Goal: Complete application form: Complete application form

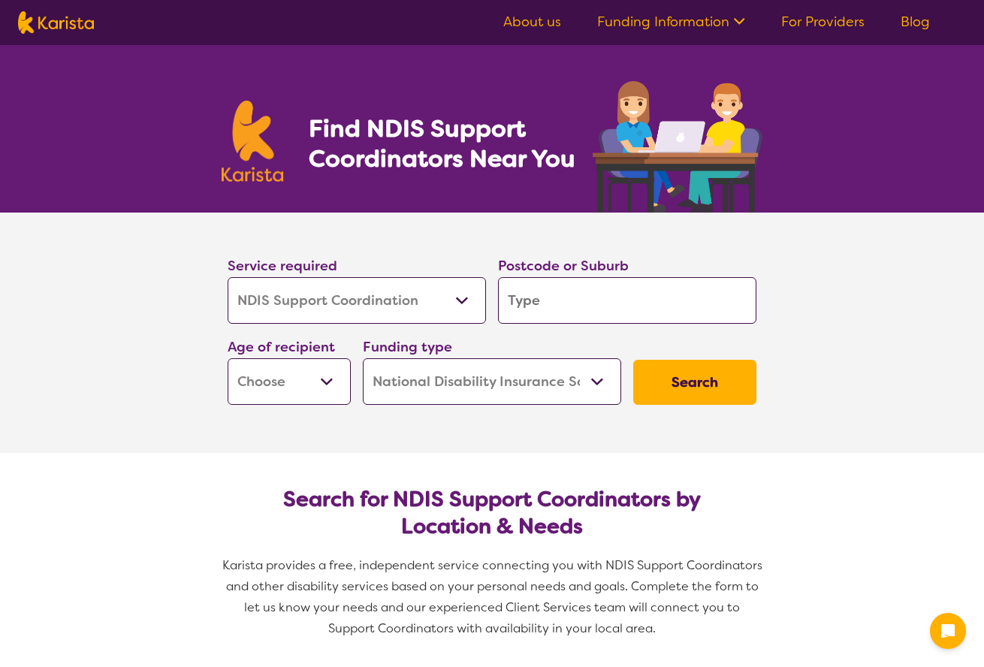
select select "NDIS Support Coordination"
select select "NDIS"
select select "NDIS Support Coordination"
select select "NDIS"
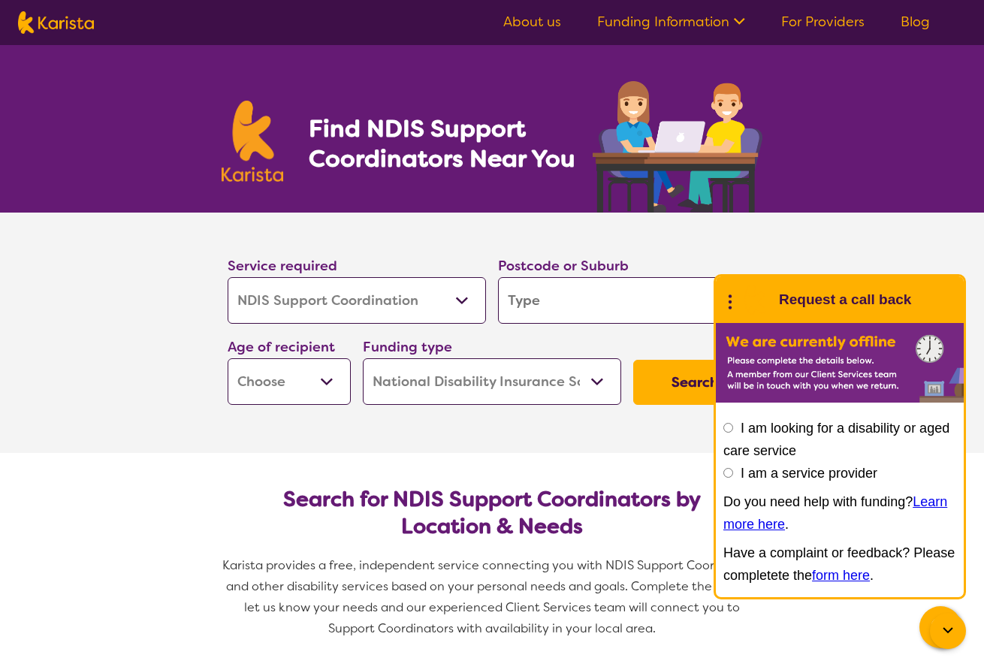
select select "NDIS Plan management"
click at [597, 301] on input "search" at bounding box center [627, 300] width 258 height 47
type input "B"
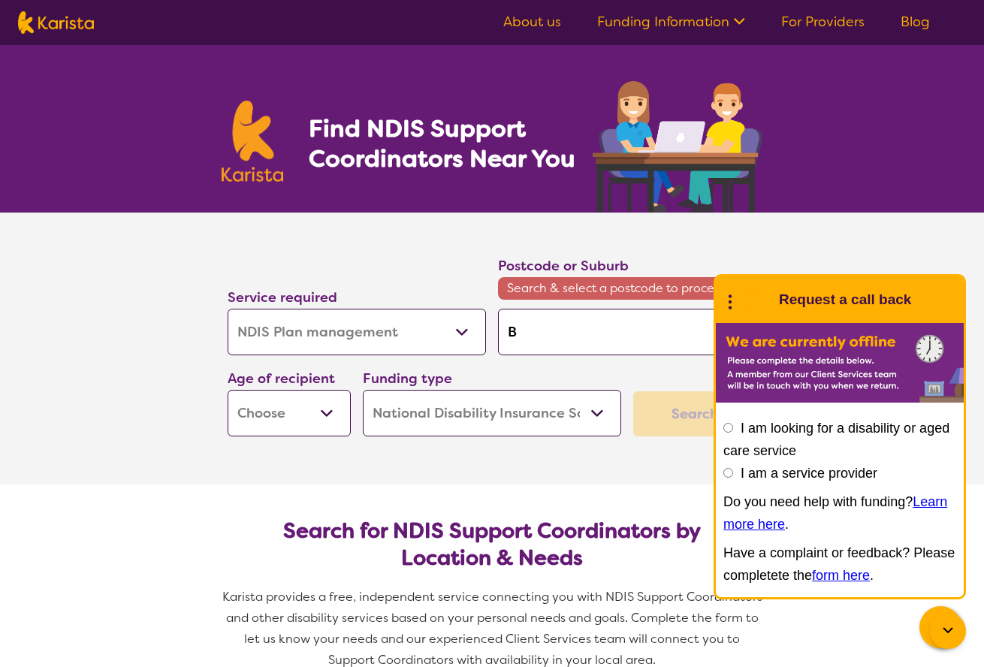
type input "Ba"
type input "[MEDICAL_DATA]"
type input "Ball"
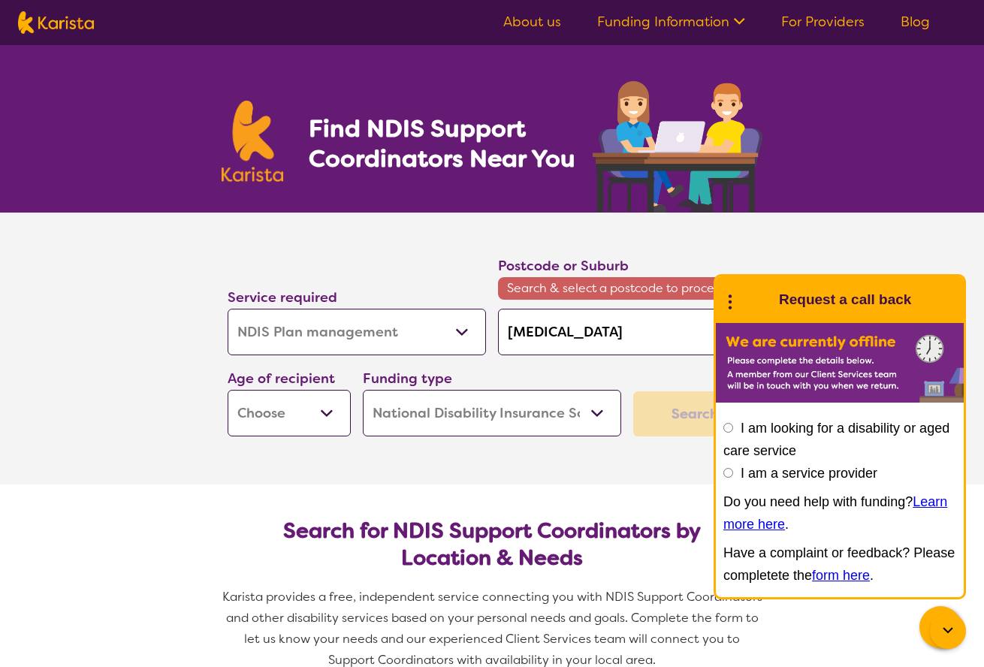
type input "Ball"
type input "Balla"
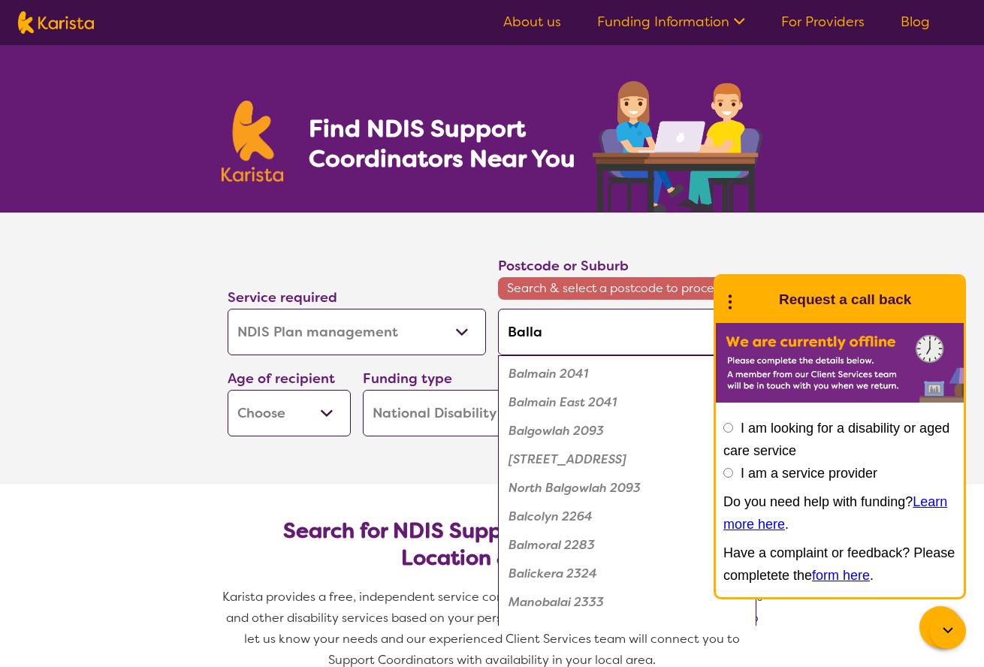
type input "Ballar"
type input "Ballara"
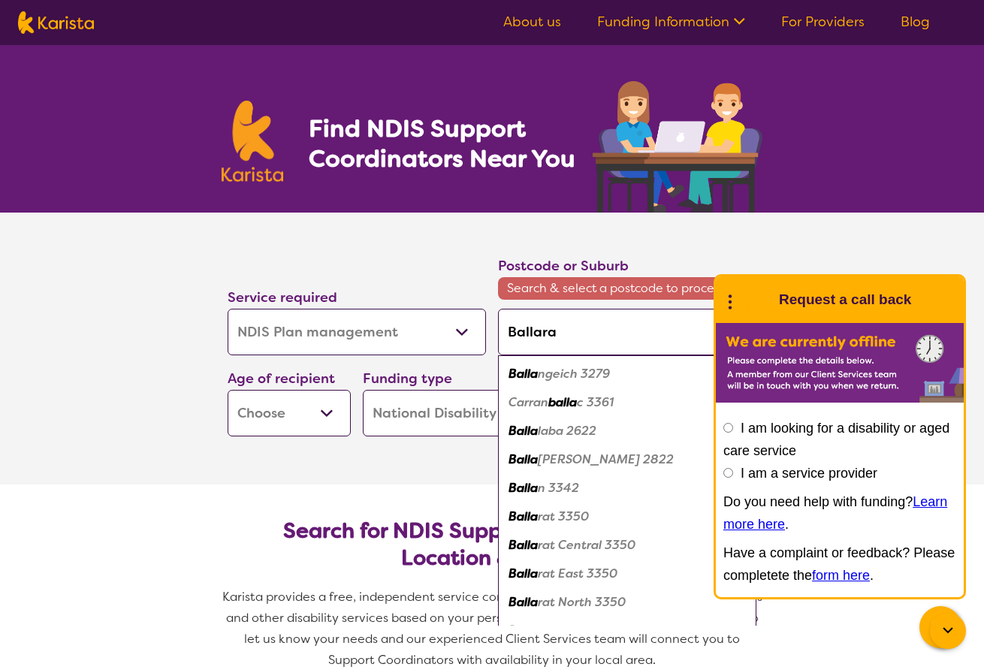
type input "Ballarat"
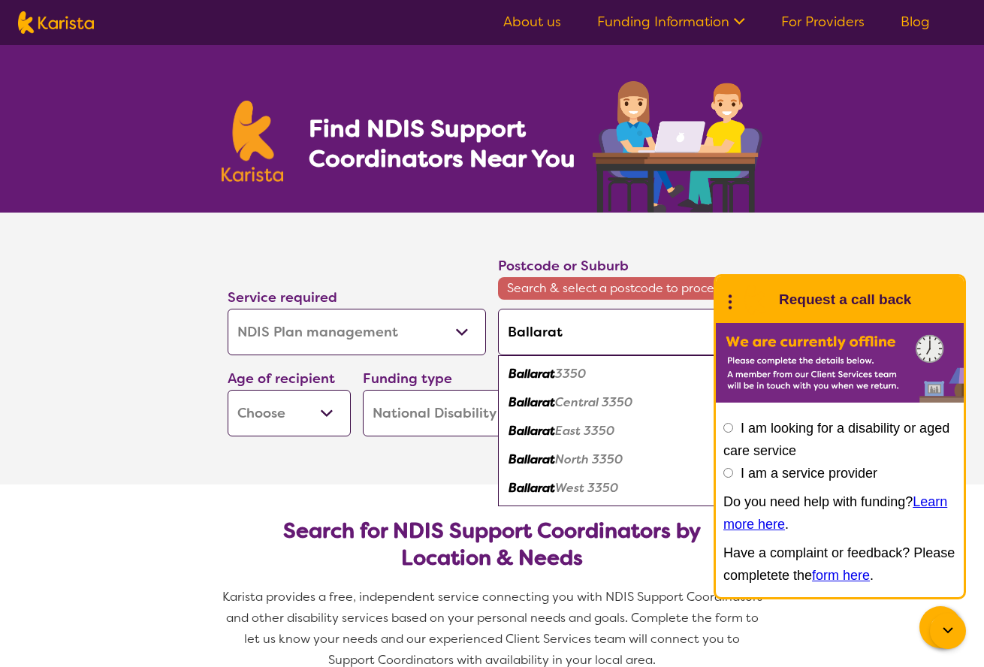
click at [585, 364] on div "Ballarat 3350" at bounding box center [627, 374] width 243 height 29
type input "3350"
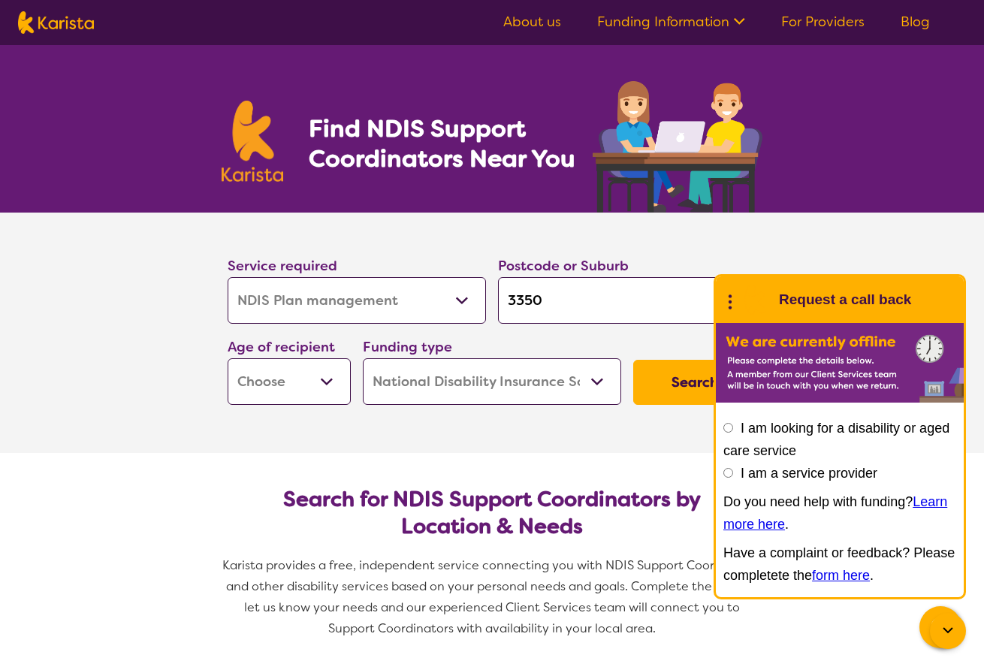
select select "CH"
click at [656, 385] on button "Search" at bounding box center [694, 382] width 123 height 45
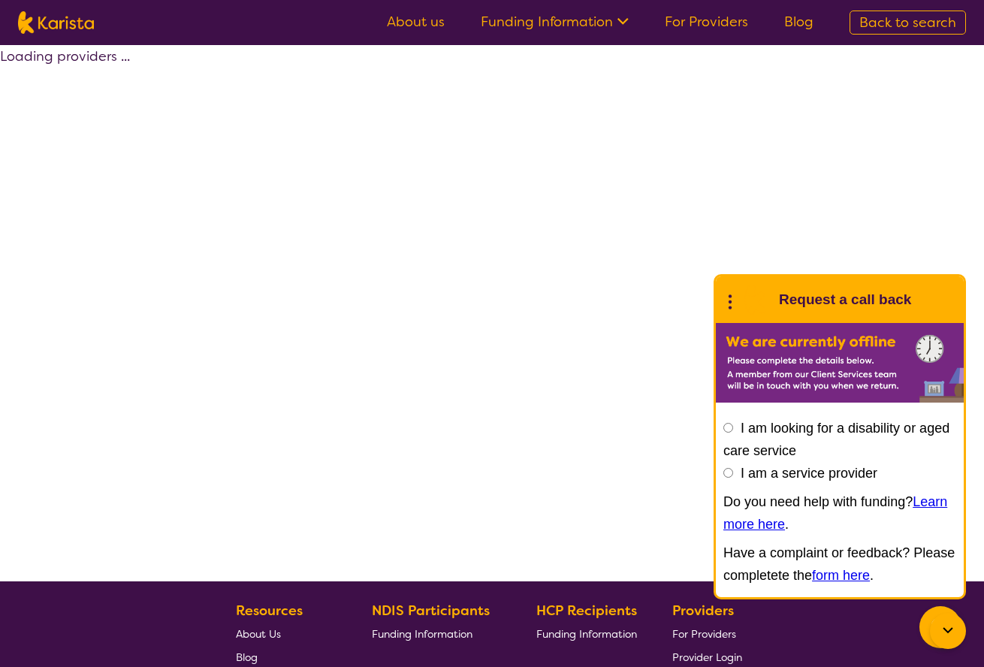
select select "by_score"
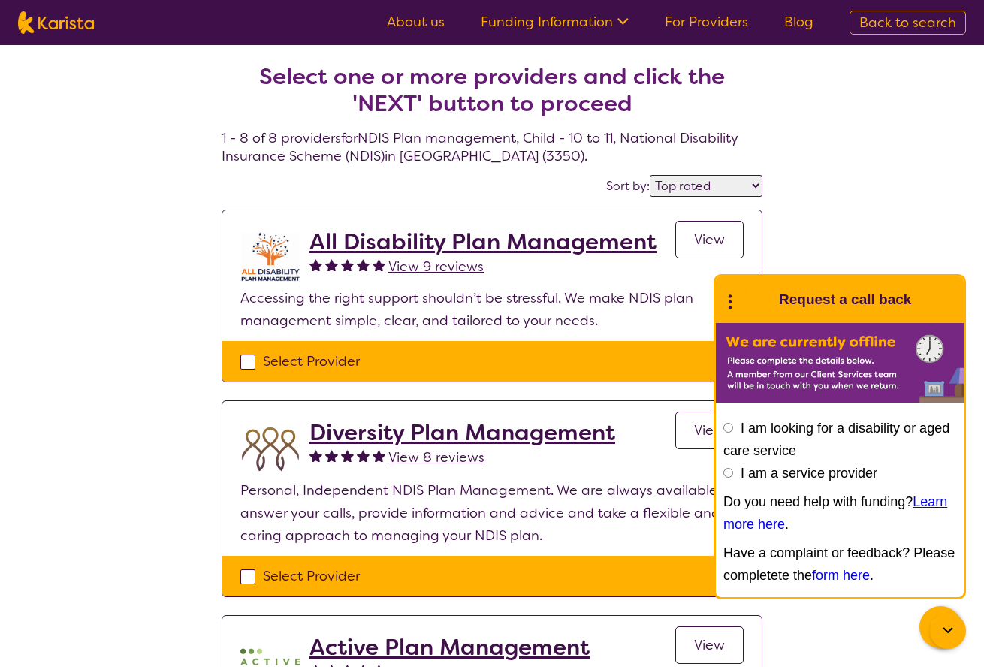
click at [734, 301] on icon at bounding box center [731, 300] width 20 height 23
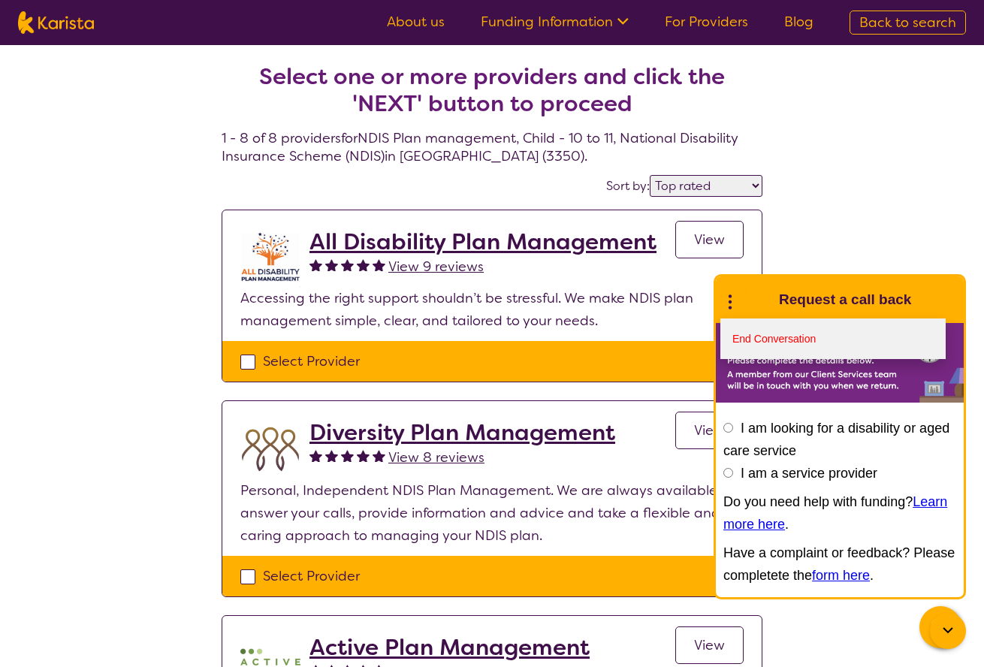
click at [760, 335] on link "End Conversation" at bounding box center [833, 339] width 225 height 41
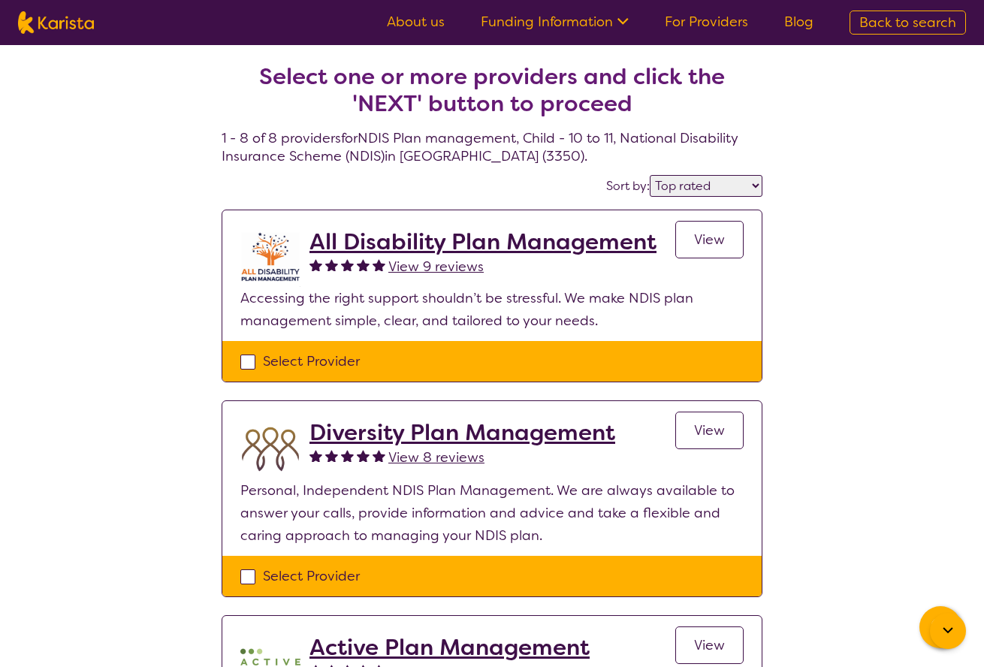
click at [718, 248] on span "View" at bounding box center [709, 240] width 31 height 18
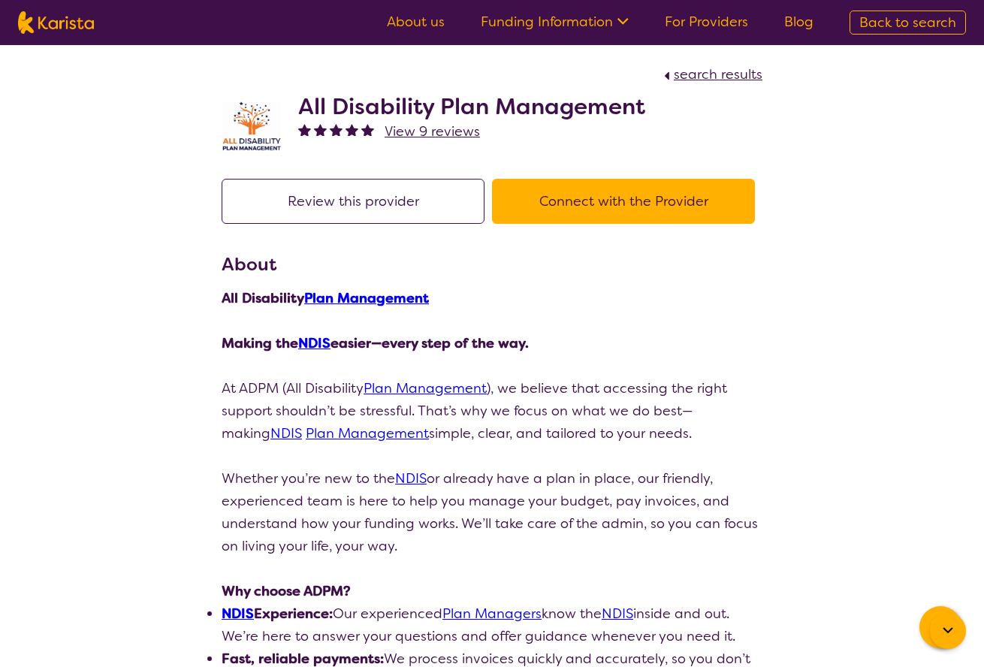
click at [595, 206] on button "Connect with the Provider" at bounding box center [623, 201] width 263 height 45
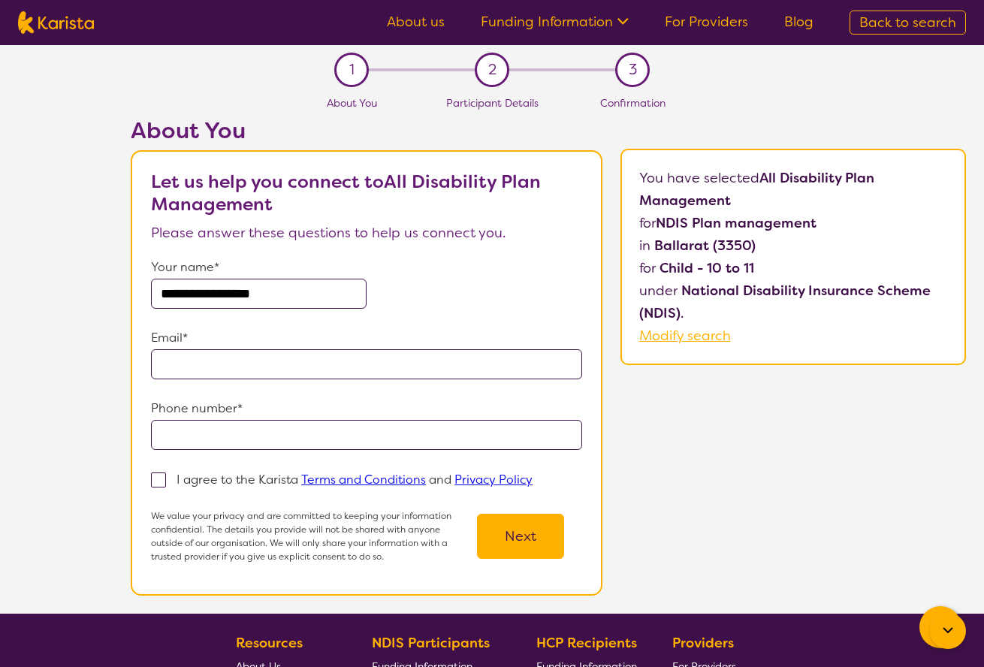
type input "**********"
click at [157, 486] on span at bounding box center [158, 480] width 15 height 15
click at [533, 484] on input "I agree to the Karista Terms and Conditions and Privacy Policy" at bounding box center [538, 479] width 10 height 10
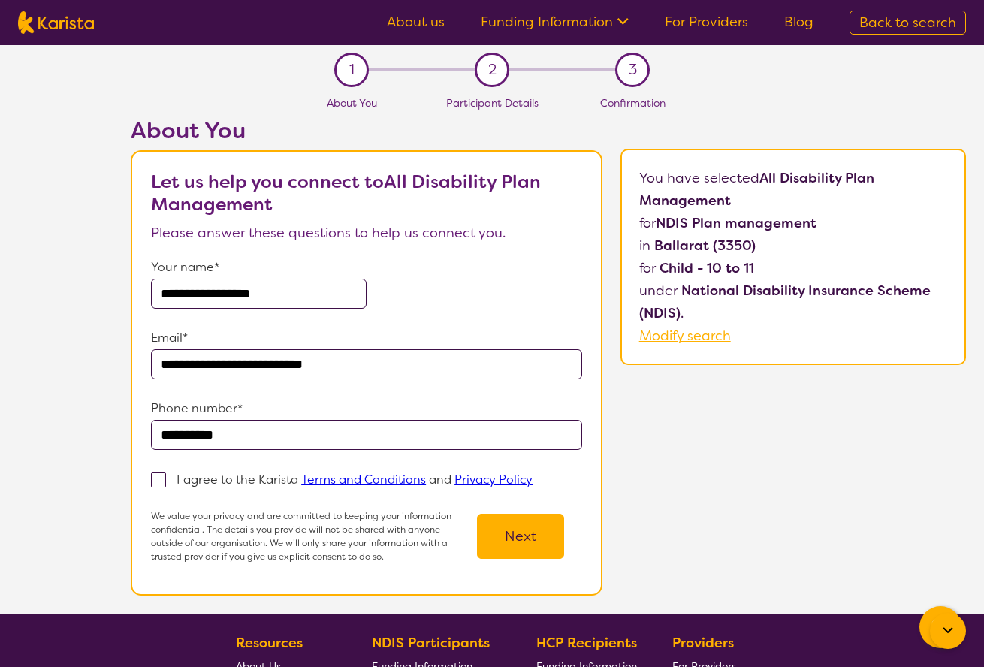
checkbox input "true"
click at [509, 542] on button "Next" at bounding box center [520, 536] width 87 height 45
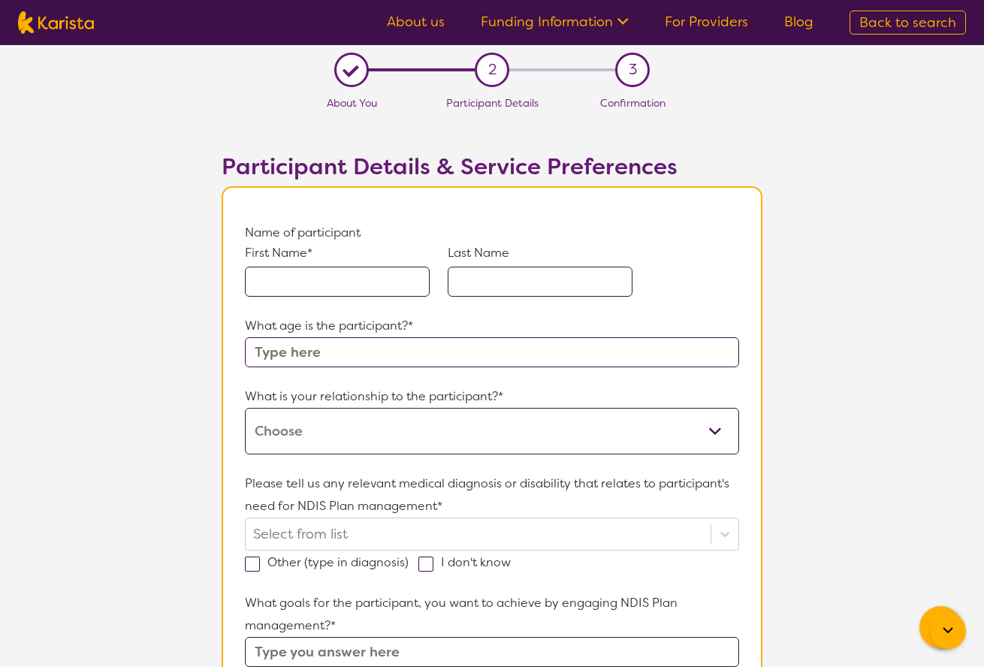
click at [360, 275] on input "text" at bounding box center [337, 282] width 185 height 30
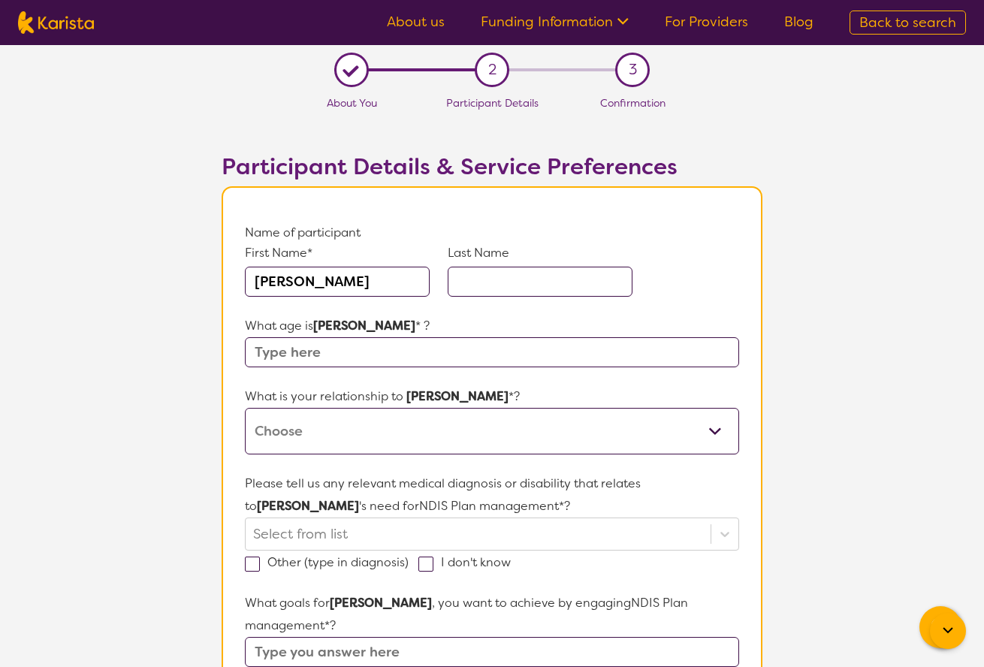
type input "[PERSON_NAME]"
click at [502, 279] on input "text" at bounding box center [540, 282] width 185 height 30
type input "[PERSON_NAME]"
click at [452, 346] on input "text" at bounding box center [492, 352] width 494 height 30
type input "11"
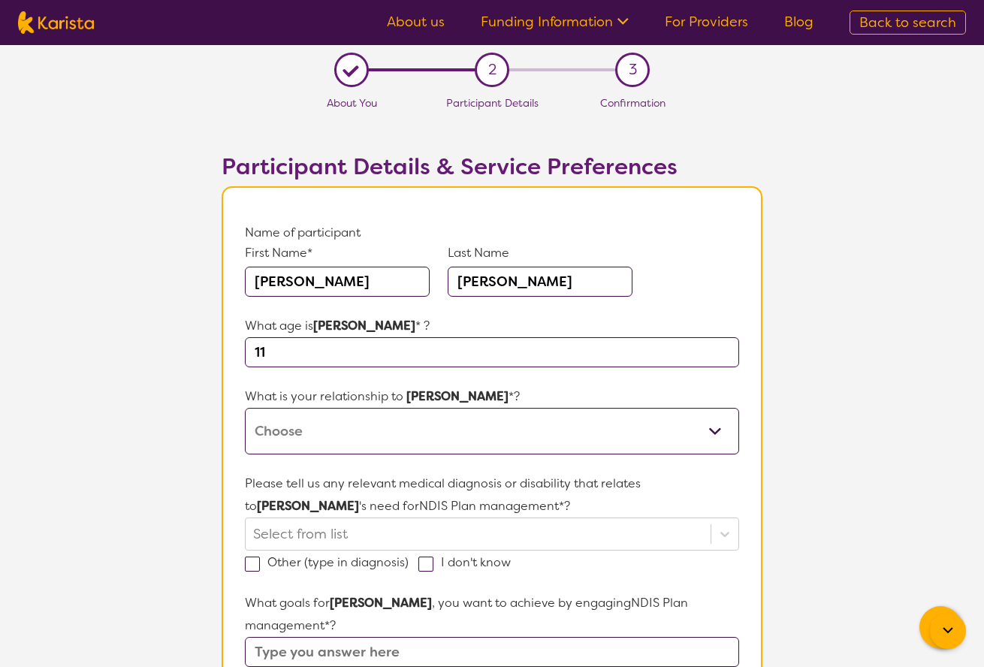
select select "I am their parent"
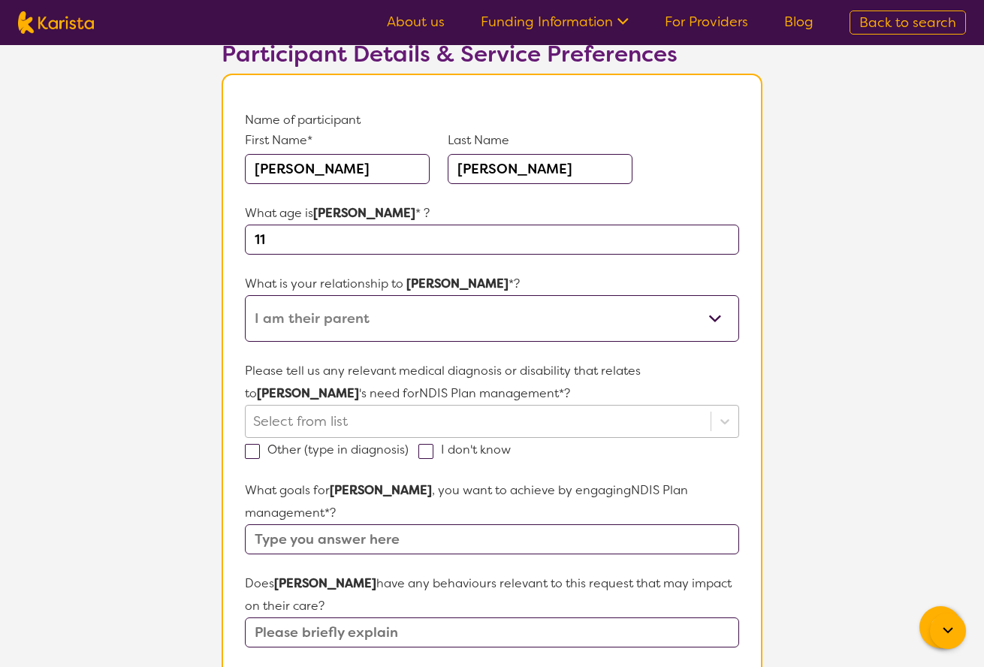
click at [348, 425] on div at bounding box center [478, 422] width 450 height 26
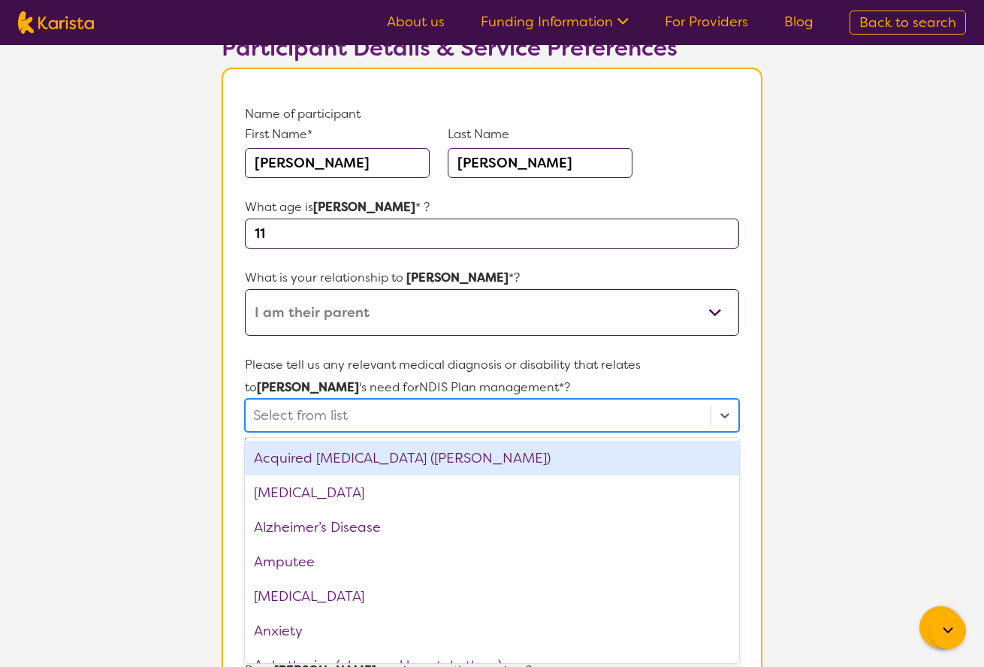
scroll to position [120, 0]
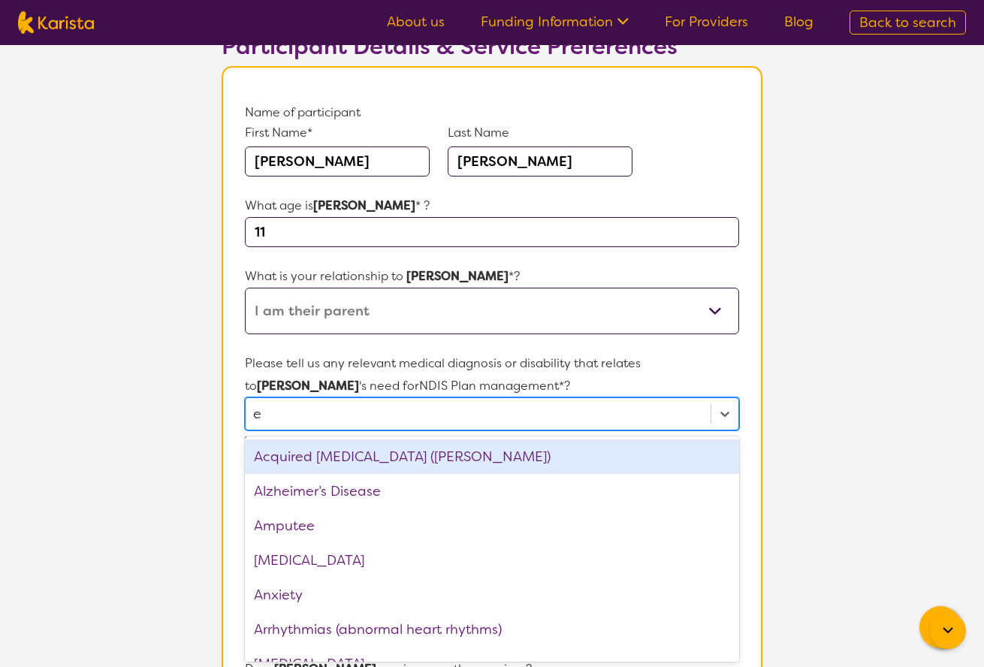
type input "ep"
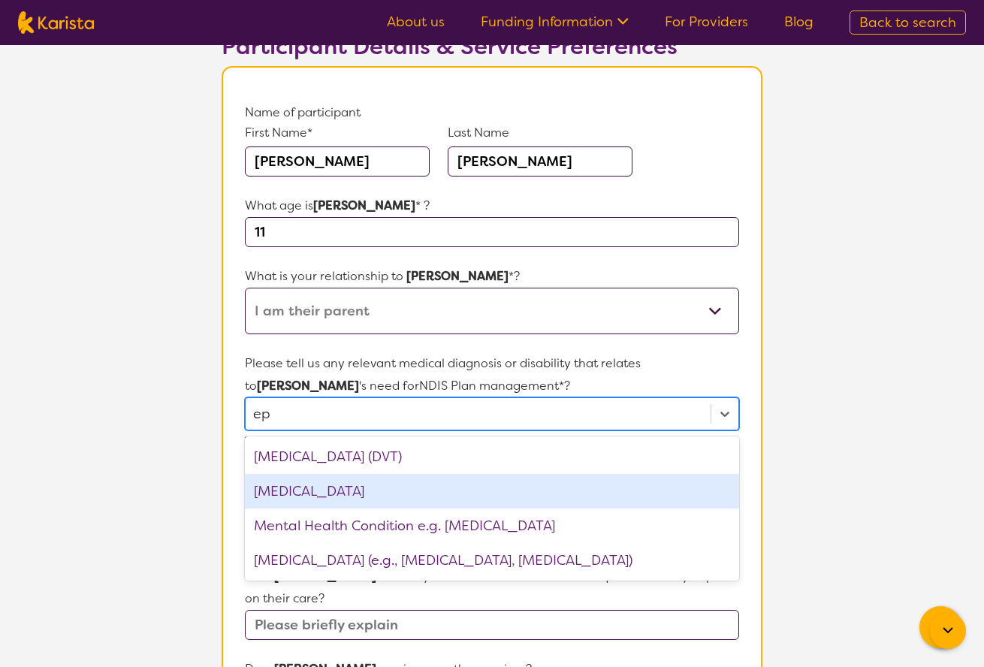
click at [411, 494] on div "[MEDICAL_DATA]" at bounding box center [492, 491] width 494 height 35
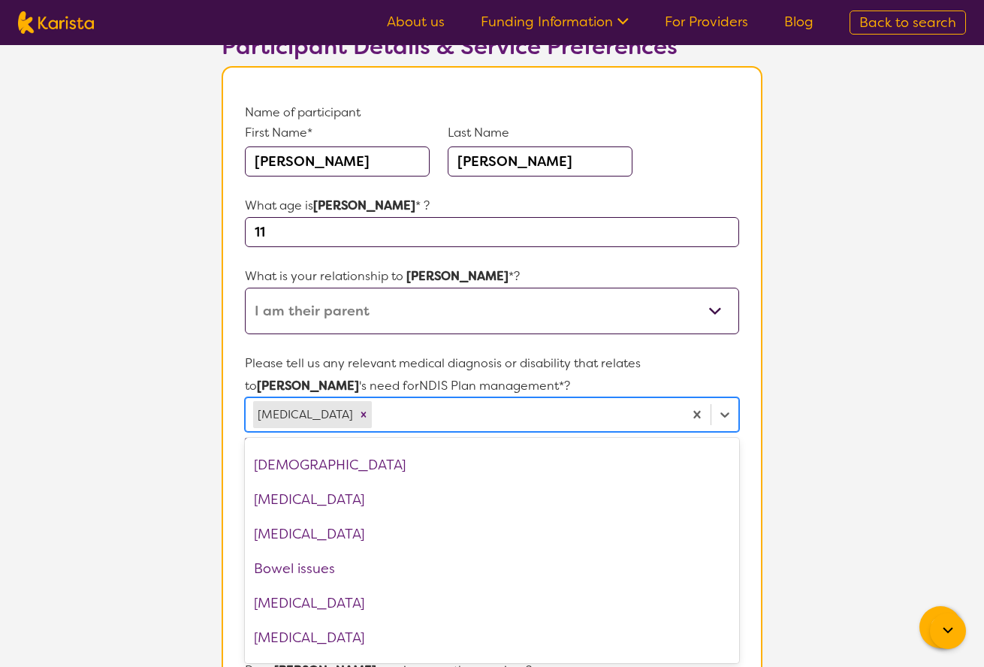
scroll to position [364, 0]
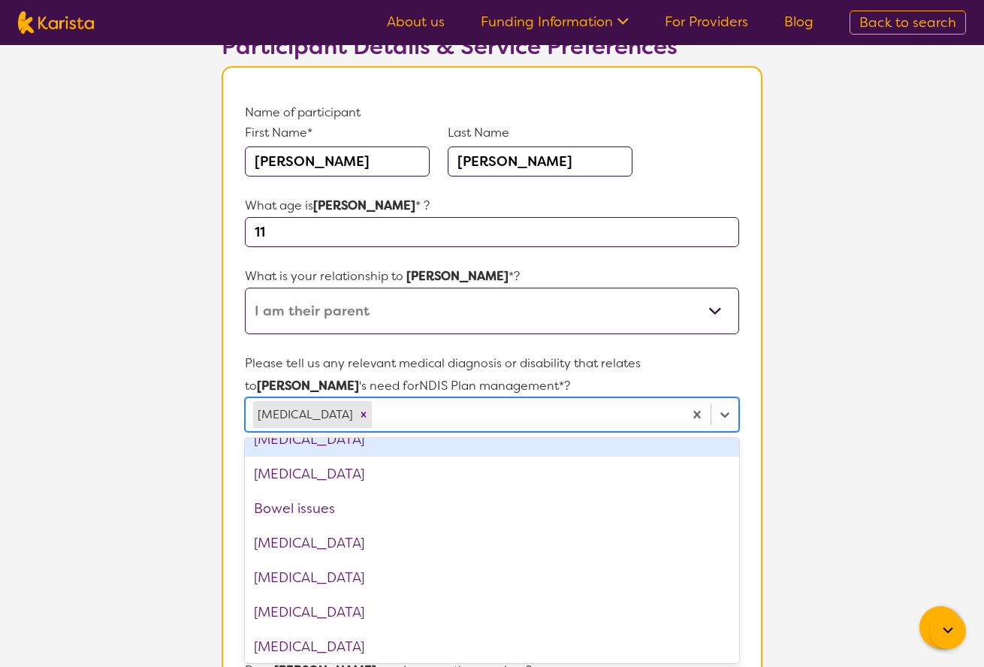
click at [796, 398] on section "L About You 2 Participant Details 3 Confirmation Participant Details & Service …" at bounding box center [492, 599] width 984 height 1349
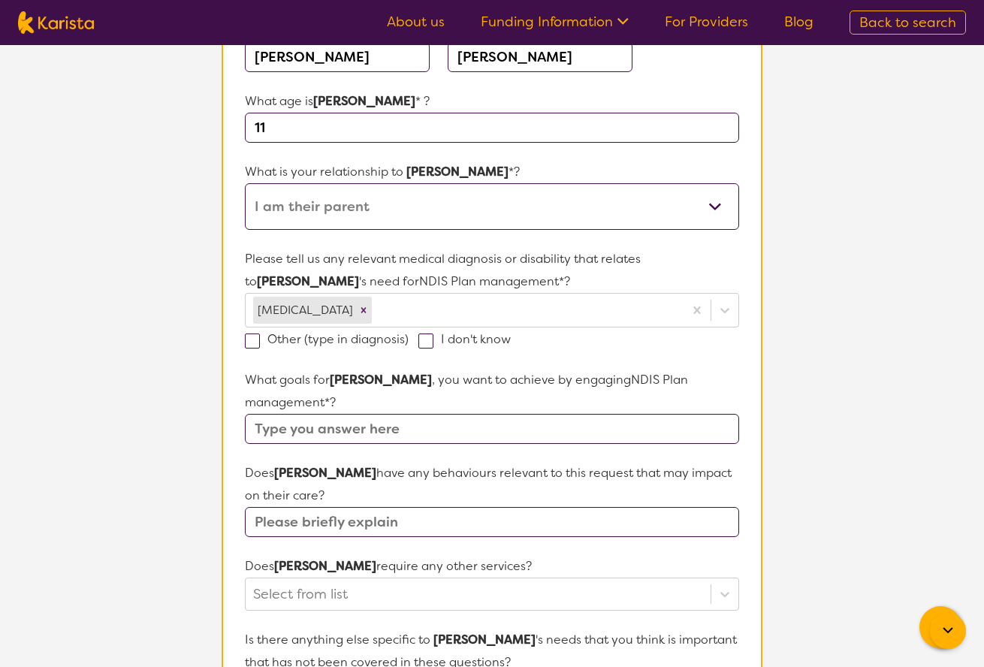
scroll to position [228, 0]
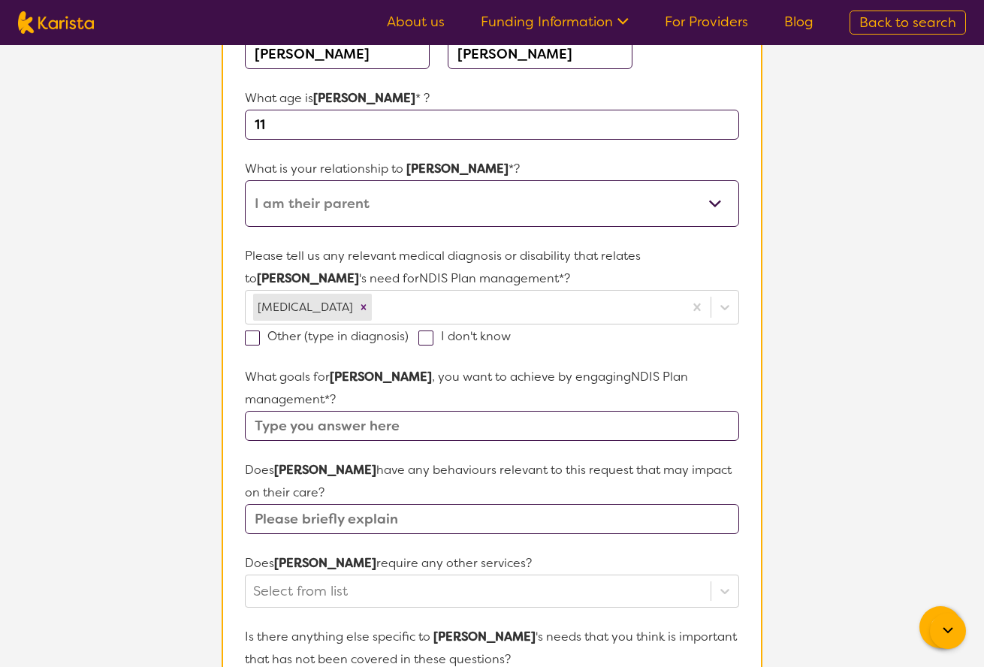
click at [378, 411] on input "text" at bounding box center [492, 426] width 494 height 30
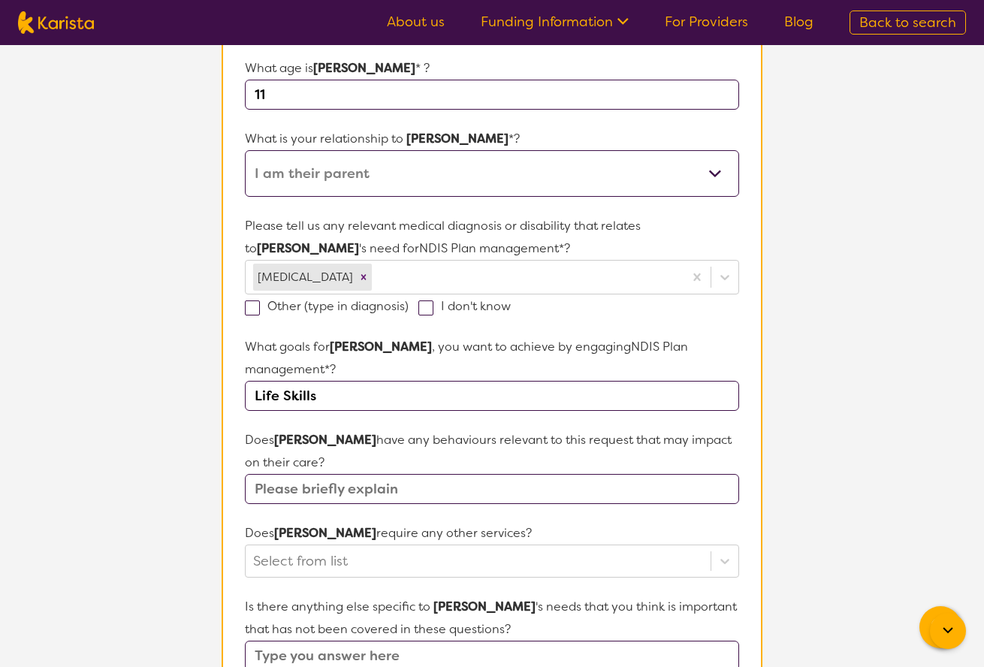
scroll to position [268, 0]
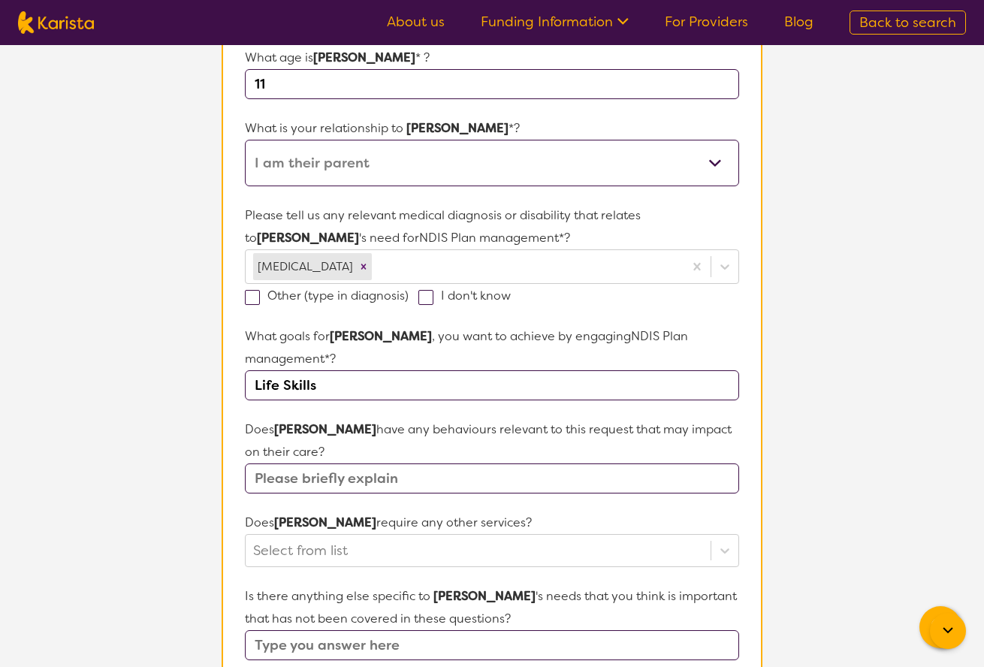
type input "Life Skills"
click at [392, 464] on input "text" at bounding box center [492, 479] width 494 height 30
type input "N"
type input "No"
click at [422, 536] on div "Select from list" at bounding box center [492, 550] width 494 height 33
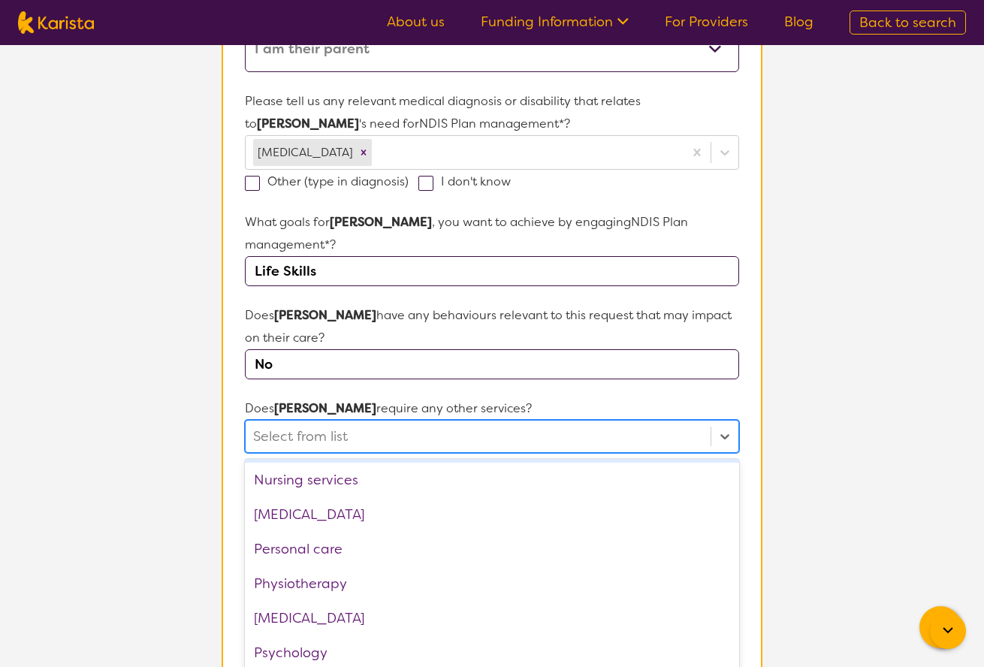
scroll to position [0, 0]
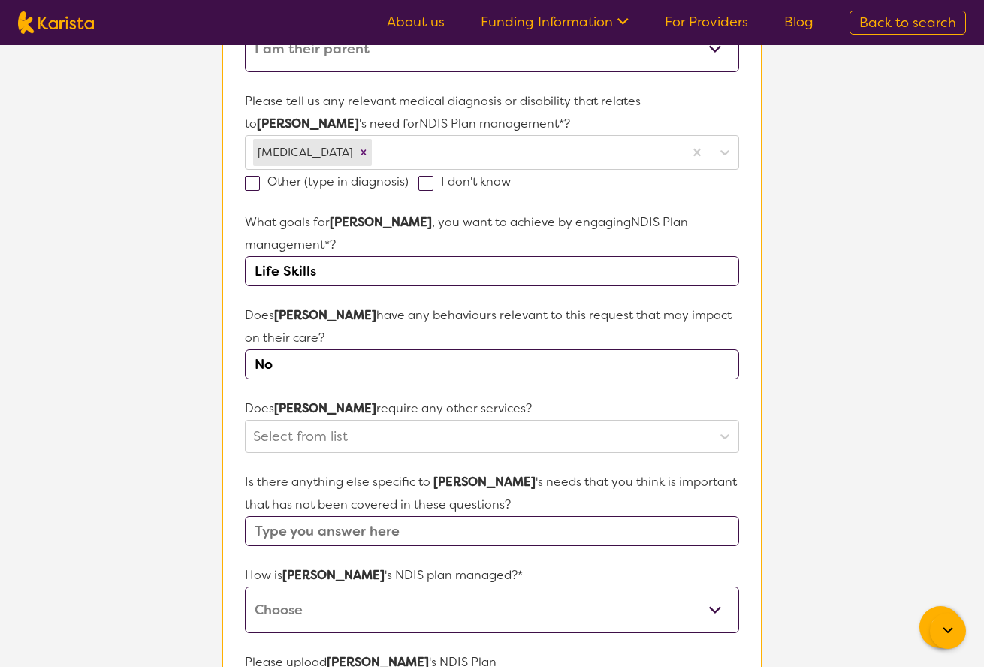
click at [436, 397] on p "Does [PERSON_NAME] require any other services?" at bounding box center [492, 408] width 494 height 23
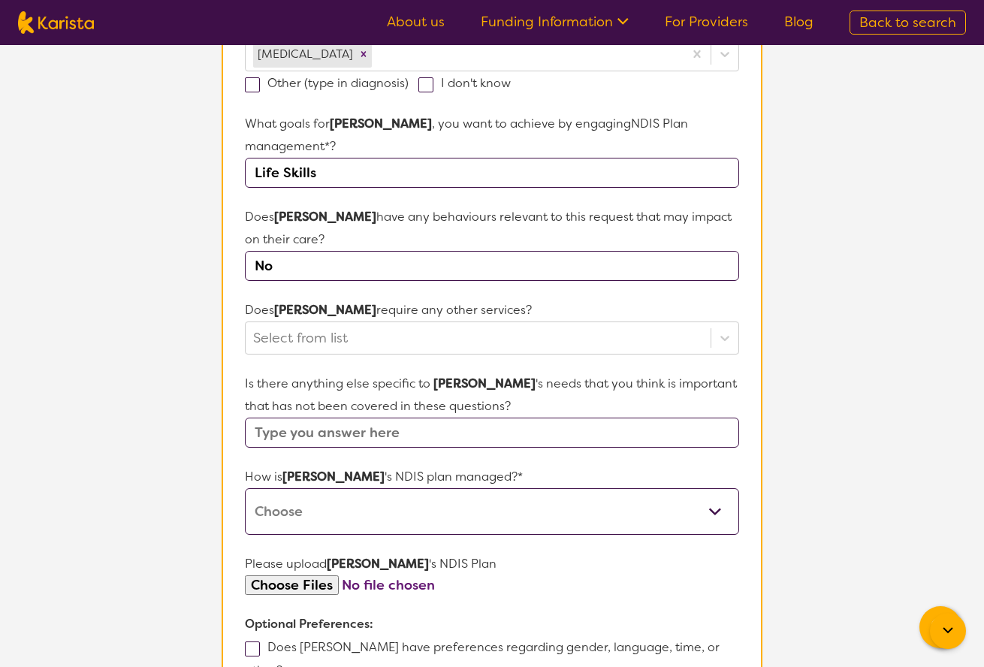
scroll to position [486, 0]
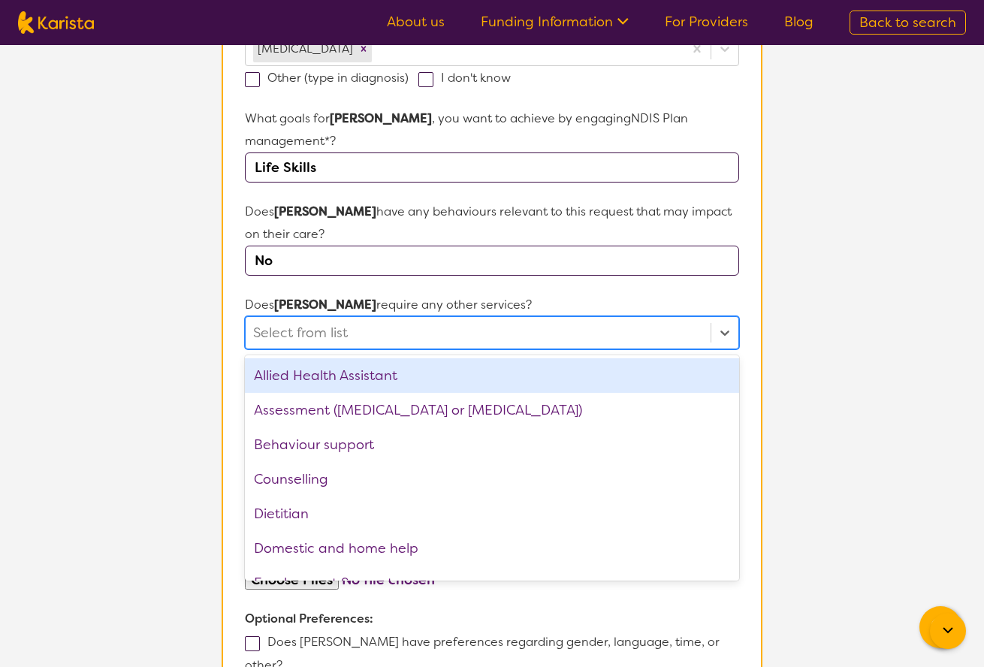
click at [454, 320] on div at bounding box center [478, 333] width 450 height 26
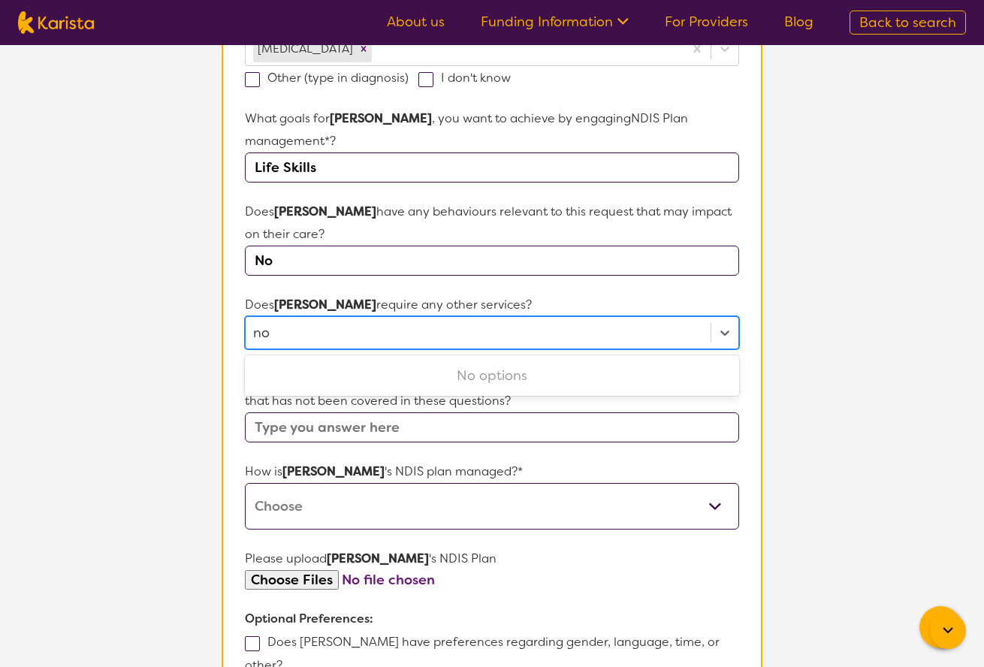
type input "n"
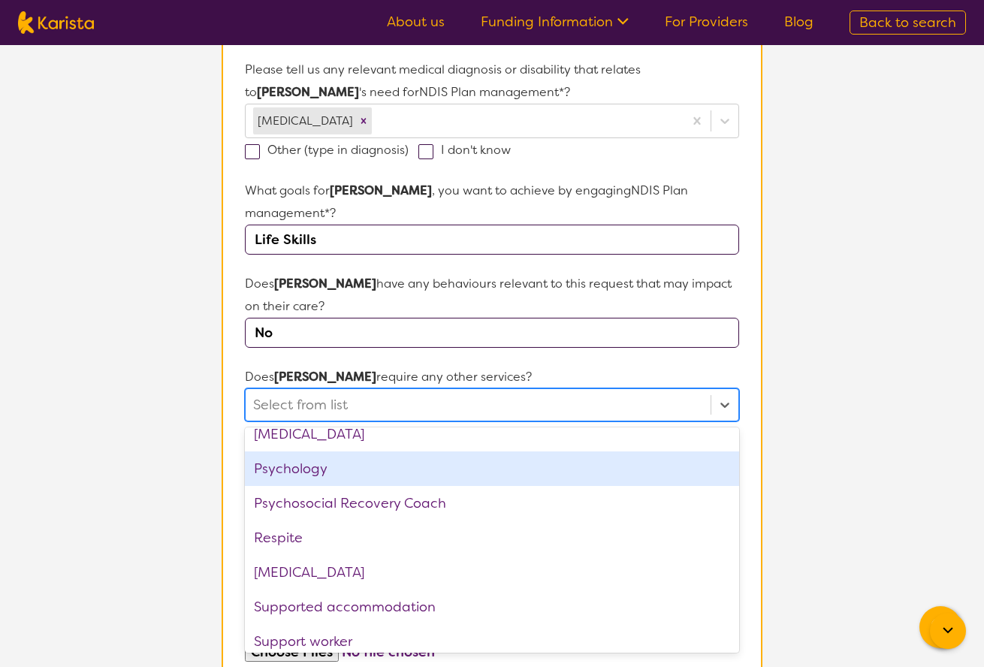
scroll to position [500, 0]
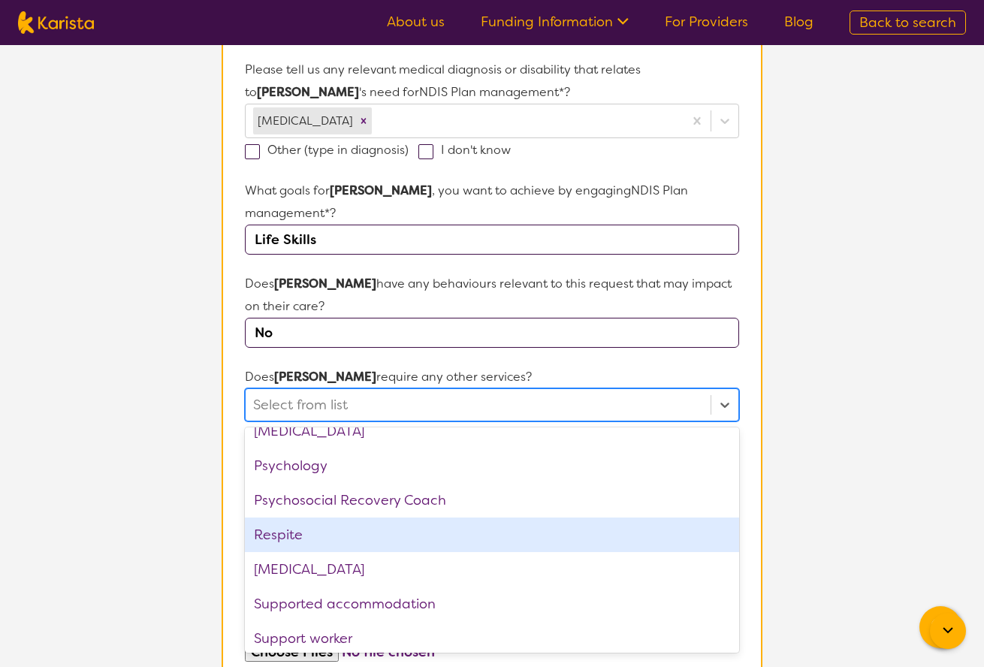
click at [458, 520] on div "Respite" at bounding box center [492, 535] width 494 height 35
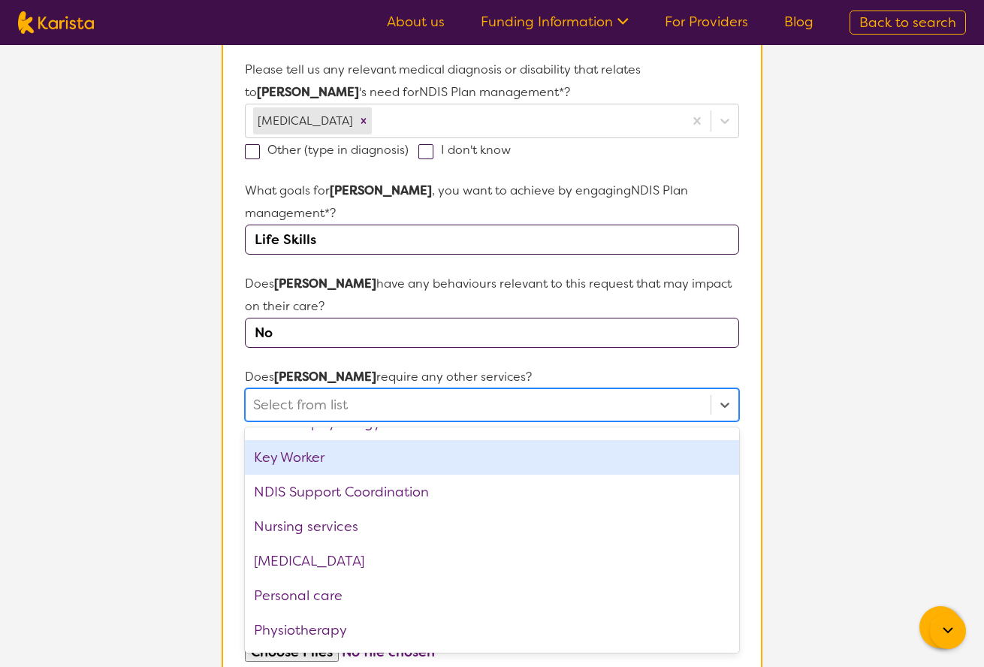
scroll to position [268, 0]
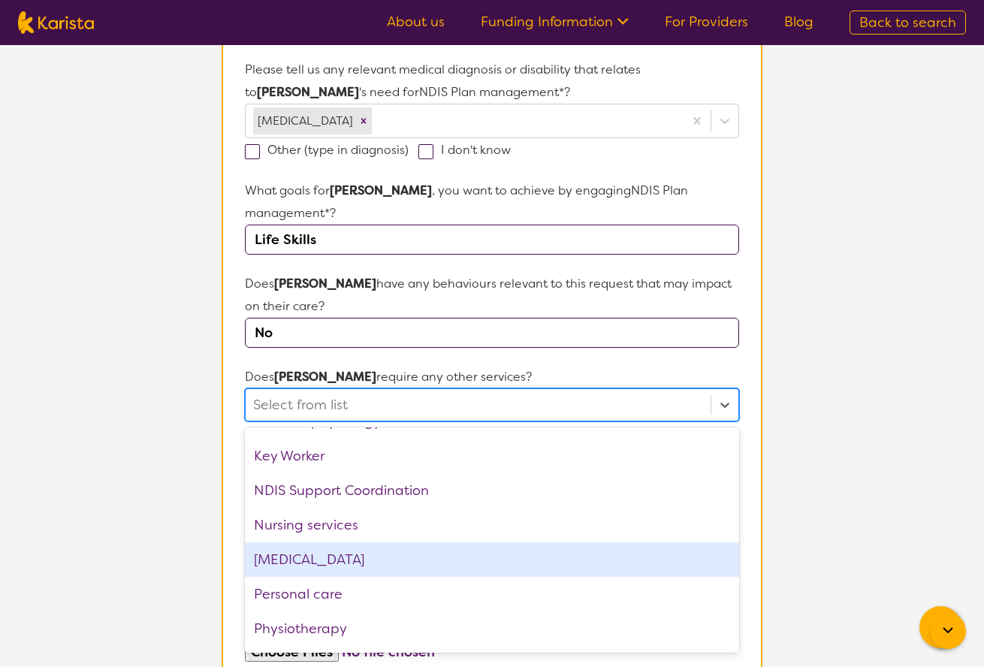
click at [485, 542] on div "[MEDICAL_DATA]" at bounding box center [492, 559] width 494 height 35
click at [645, 542] on div "[MEDICAL_DATA]" at bounding box center [492, 559] width 494 height 35
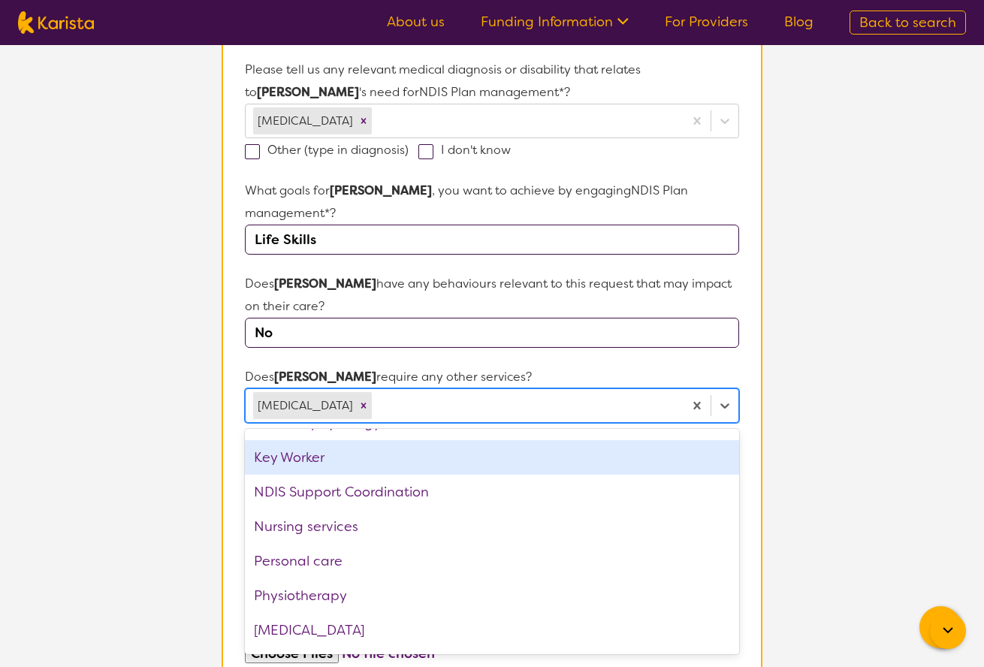
click at [858, 428] on section "L About You 2 Participant Details 3 Confirmation Participant Details & Service …" at bounding box center [492, 306] width 984 height 1350
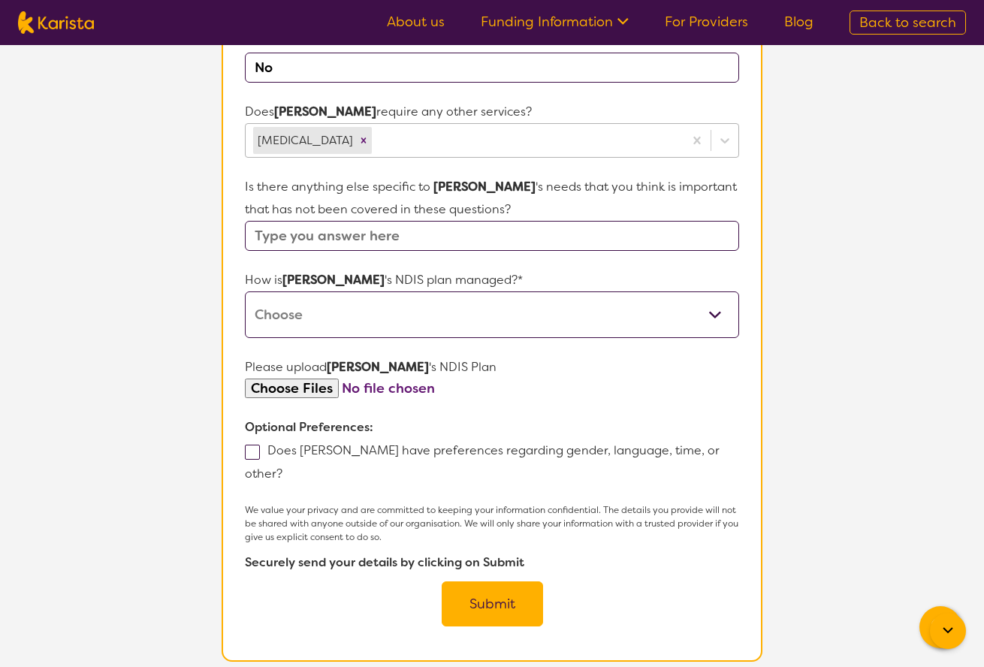
scroll to position [677, 0]
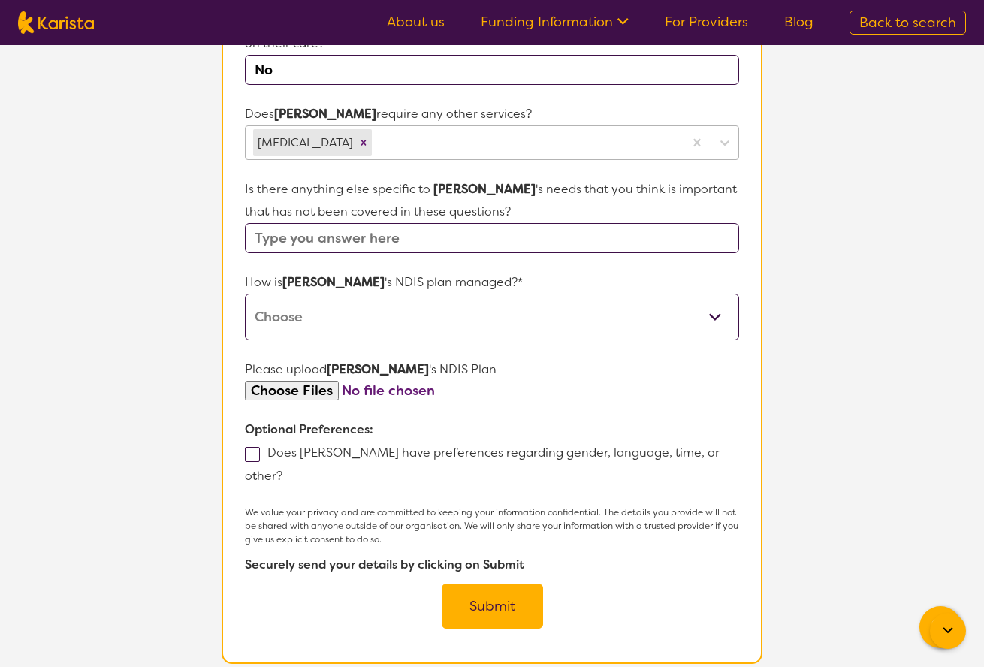
click at [504, 228] on input "text" at bounding box center [492, 238] width 494 height 30
type input "N"
type input "[PERSON_NAME] currently is doing [MEDICAL_DATA] through POP [GEOGRAPHIC_DATA]"
select select "Plan Managed"
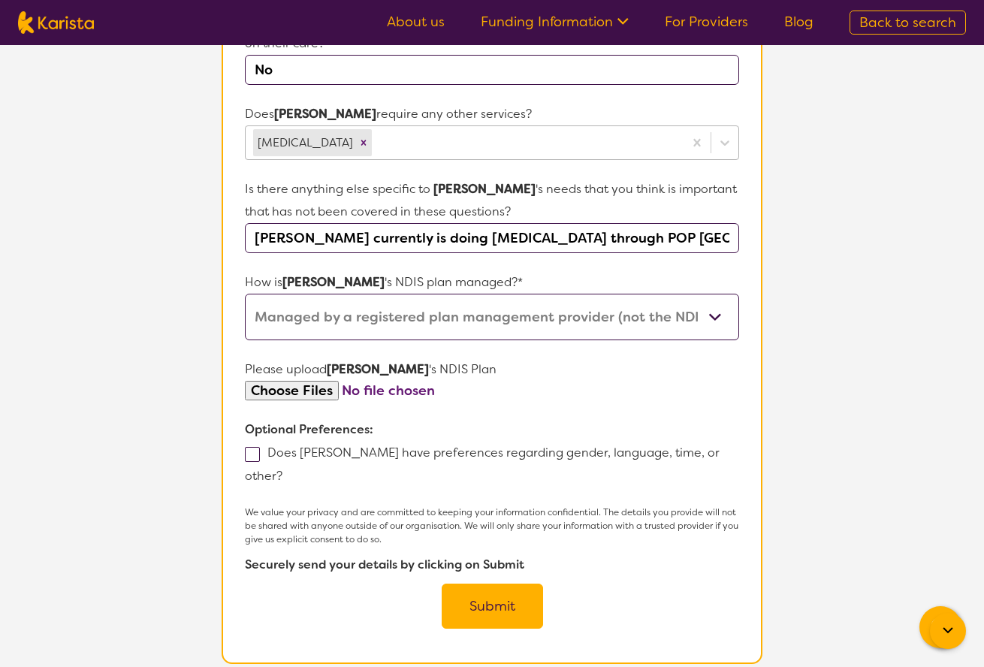
click at [317, 381] on input "file" at bounding box center [492, 391] width 494 height 20
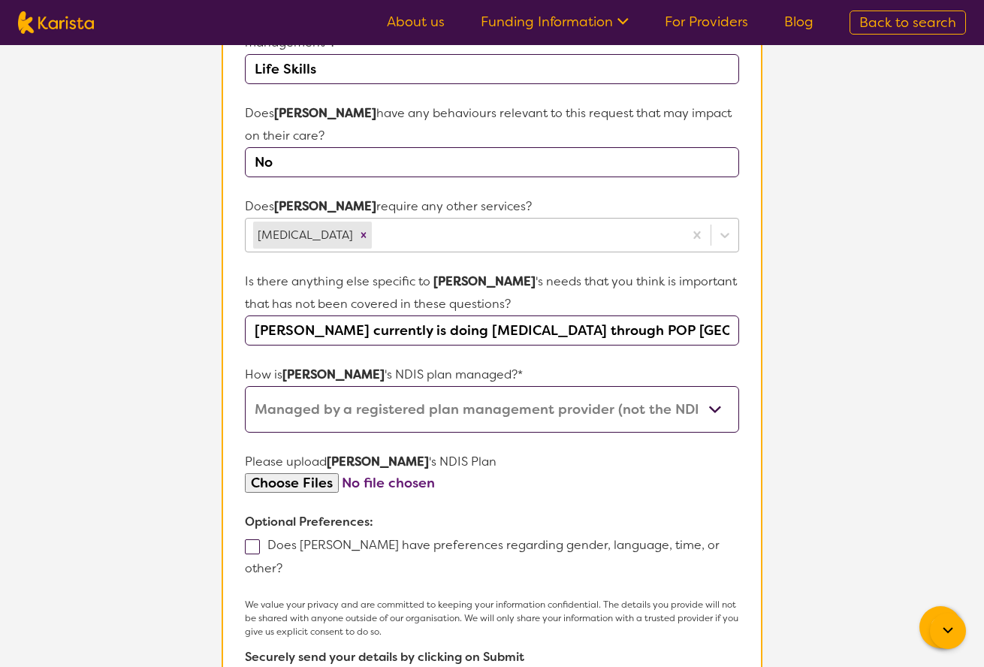
scroll to position [554, 0]
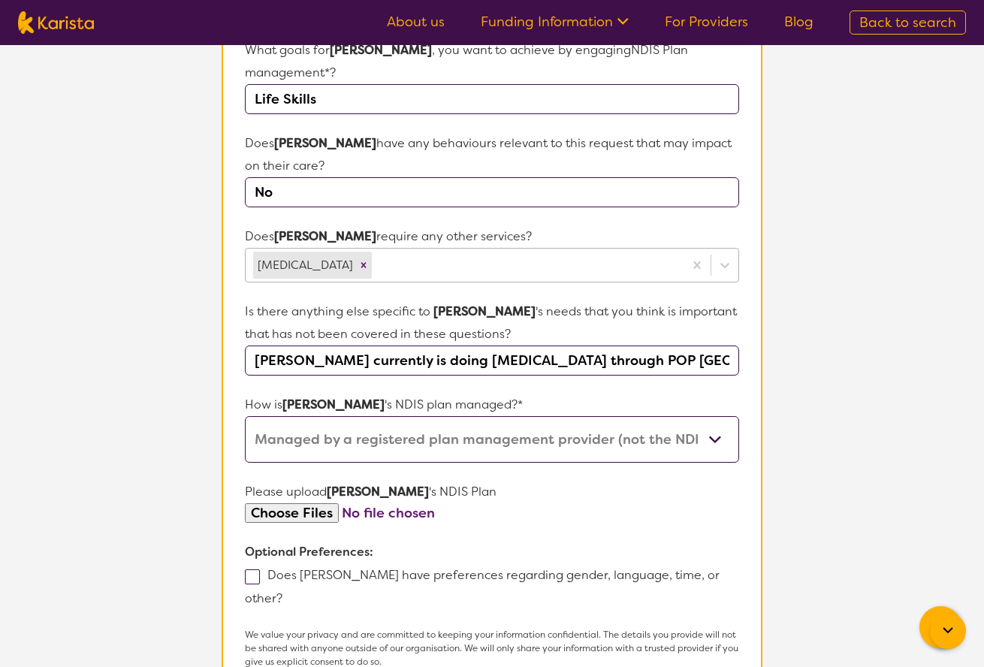
click at [335, 567] on label "Does [PERSON_NAME] have preferences regarding gender, language, time, or other?" at bounding box center [482, 586] width 475 height 39
click at [292, 593] on input "Does [PERSON_NAME] have preferences regarding gender, language, time, or other?" at bounding box center [288, 598] width 10 height 10
checkbox input "true"
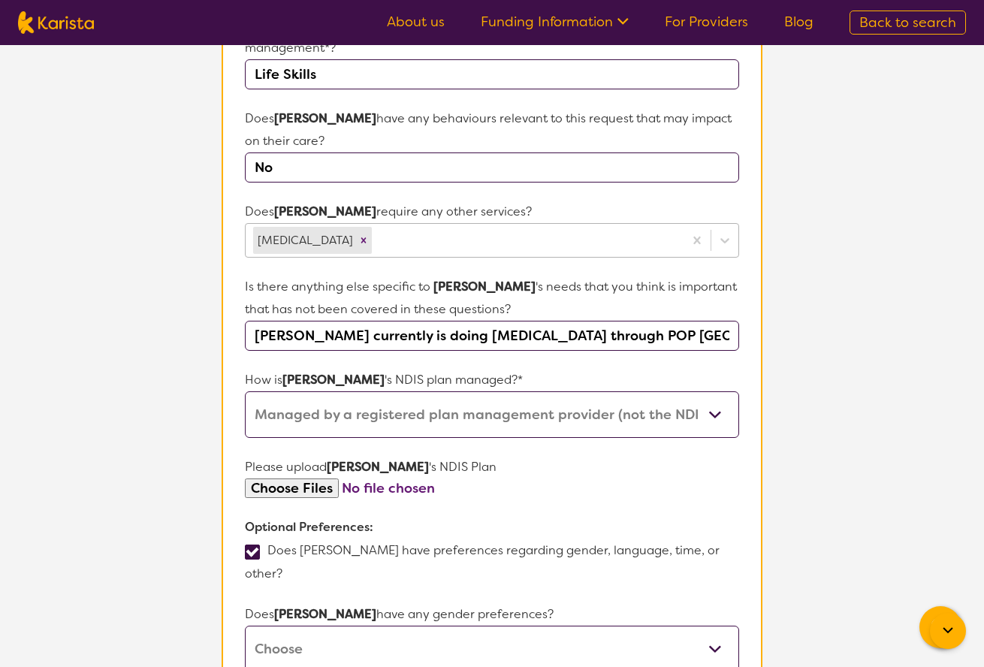
scroll to position [594, 0]
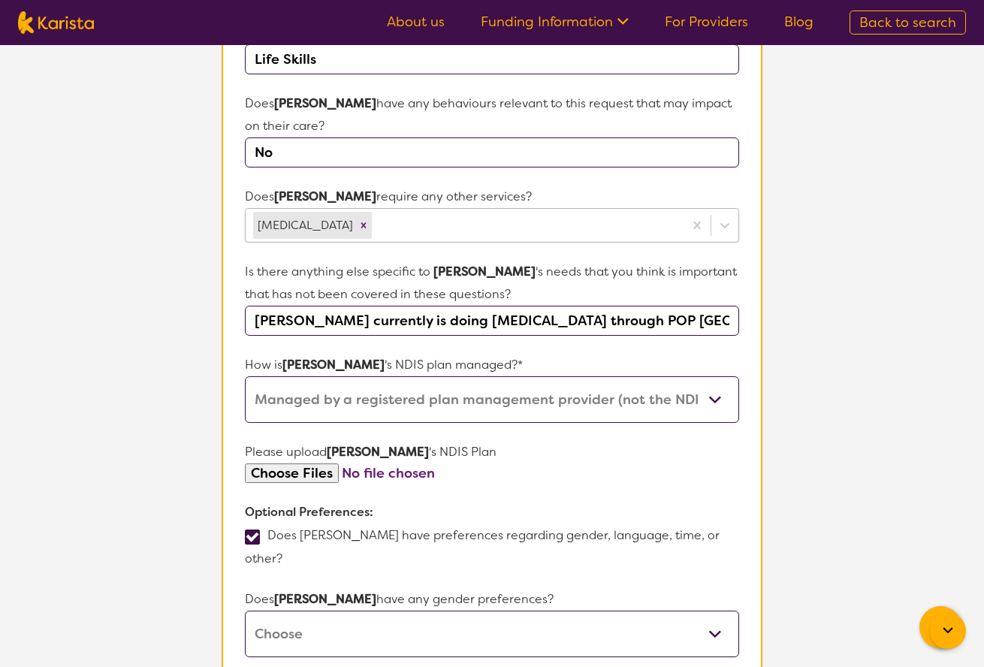
select select "[DEMOGRAPHIC_DATA]"
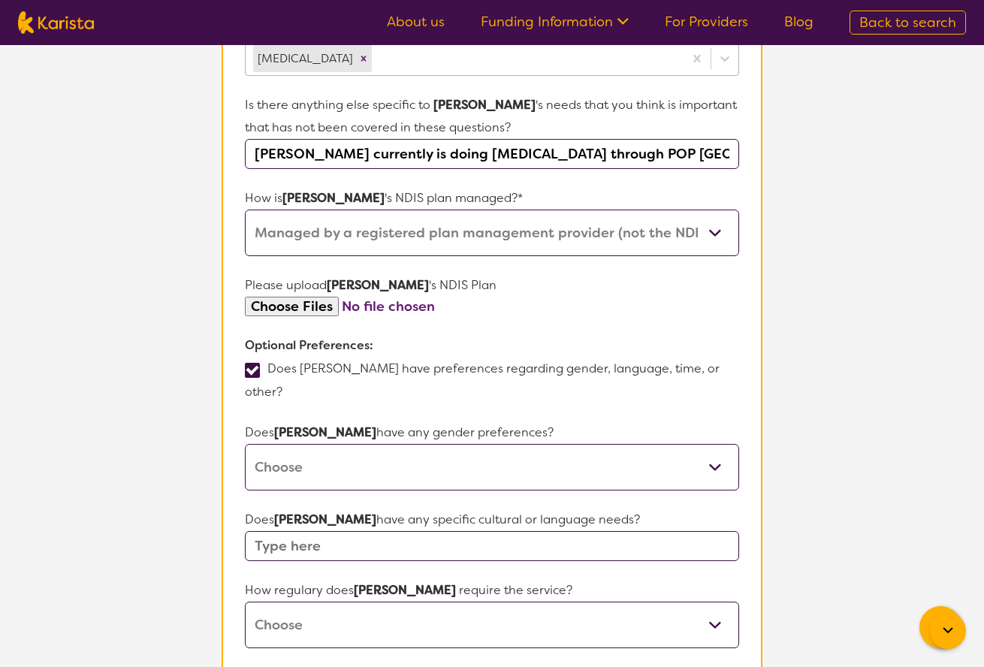
scroll to position [770, 0]
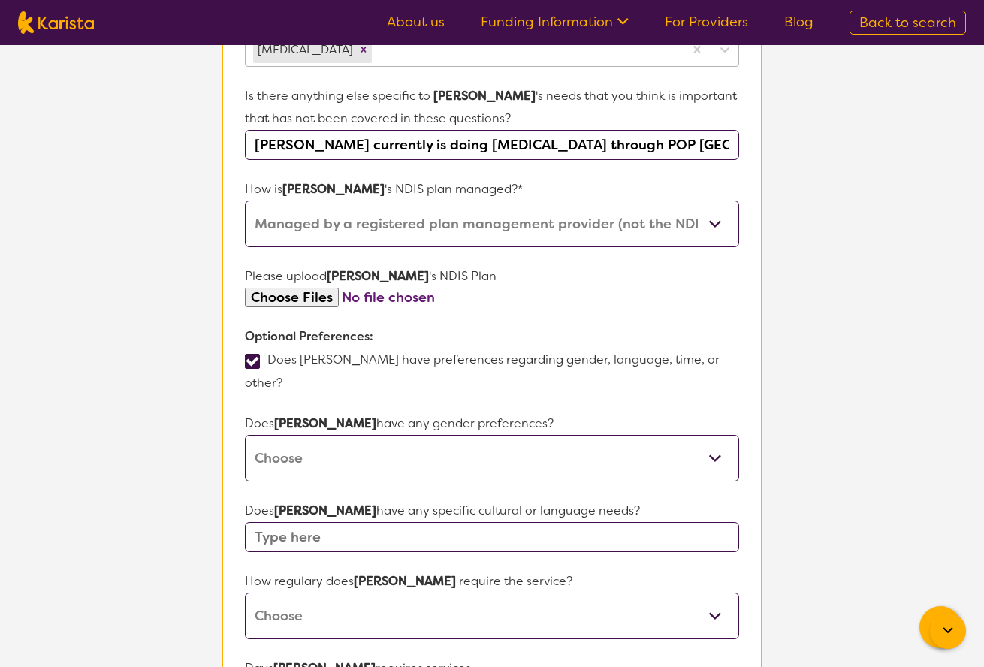
click at [356, 522] on input "text" at bounding box center [492, 537] width 494 height 30
type input "No"
select select "Weekly"
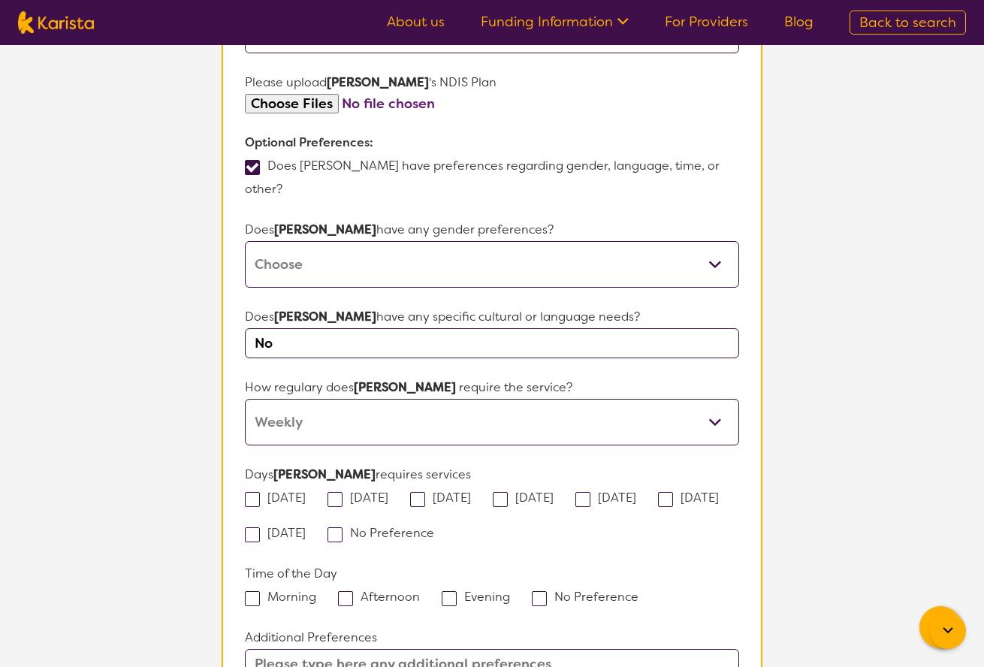
scroll to position [965, 0]
click at [425, 491] on span at bounding box center [417, 498] width 15 height 15
click at [471, 491] on input "[DATE]" at bounding box center [476, 496] width 10 height 10
checkbox input "true"
click at [252, 591] on span at bounding box center [252, 598] width 15 height 15
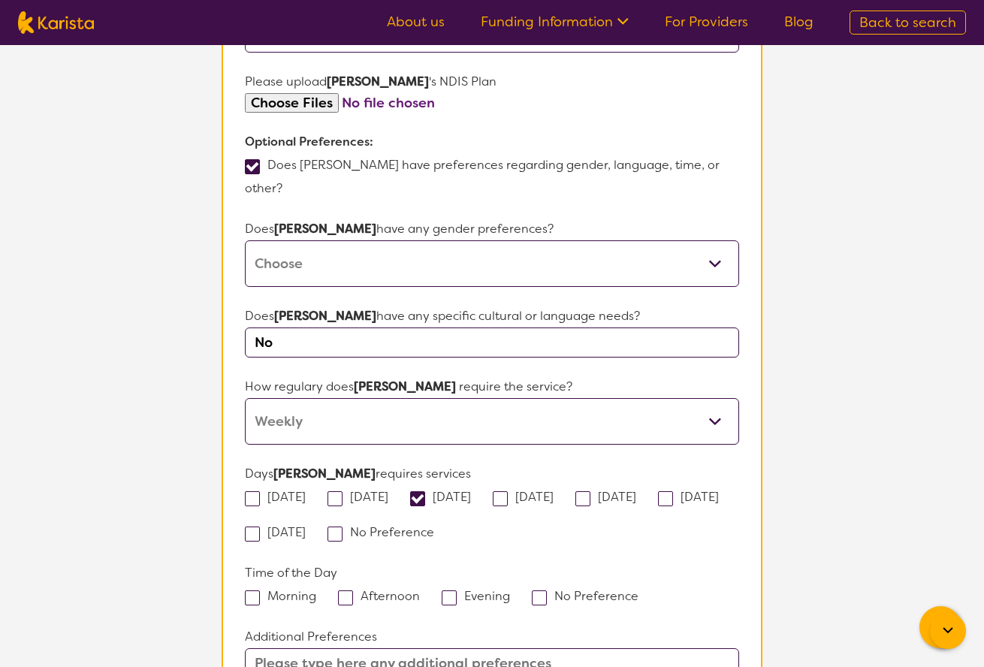
click at [316, 591] on input "Morning" at bounding box center [321, 596] width 10 height 10
checkbox input "true"
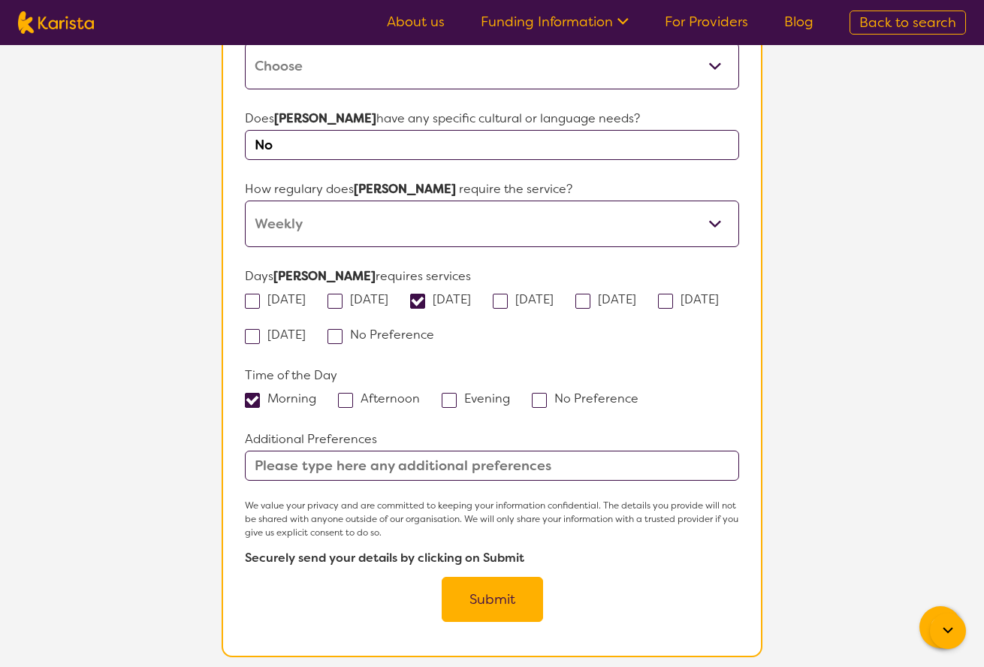
scroll to position [1163, 0]
click at [458, 450] on input "text" at bounding box center [492, 465] width 494 height 30
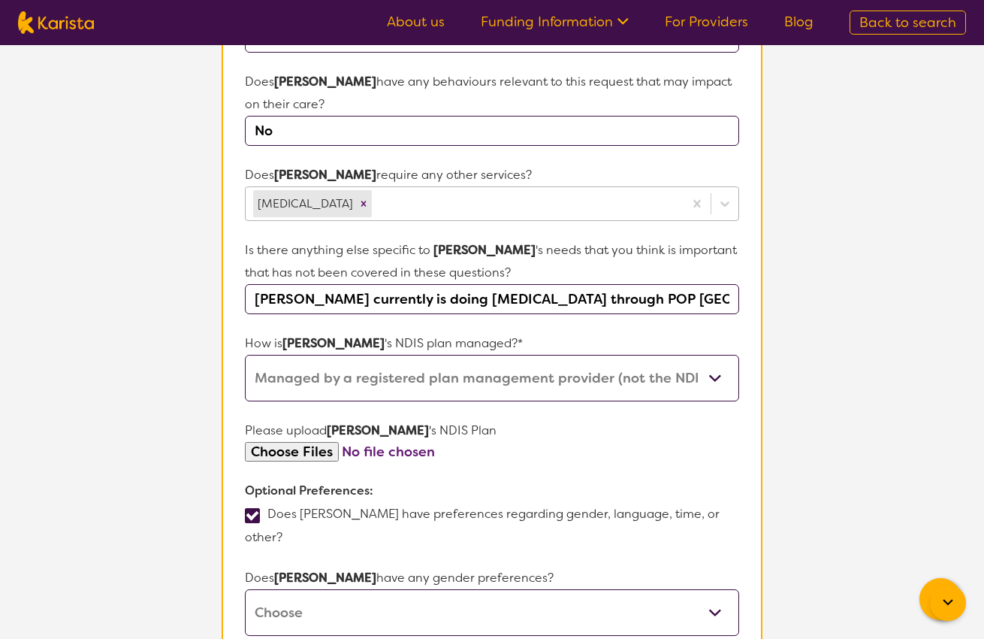
scroll to position [618, 0]
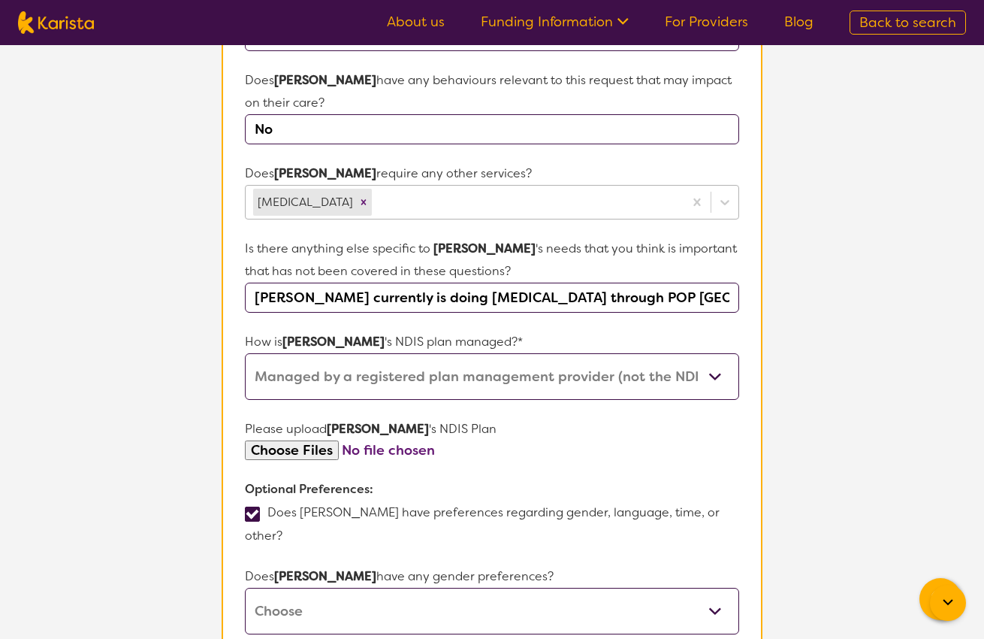
type input "[PERSON_NAME] has speech in the afternoon."
click at [307, 440] on input "file" at bounding box center [492, 450] width 494 height 20
type input "C:\fakepath\Plan_Managed_Funding_Statement_20251001143359293.pdf"
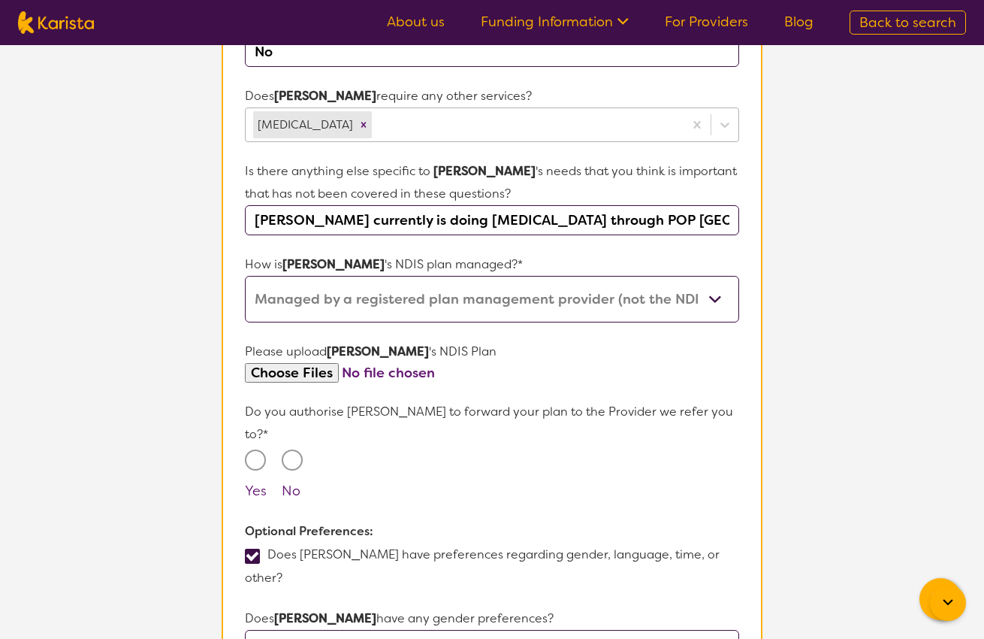
scroll to position [698, 0]
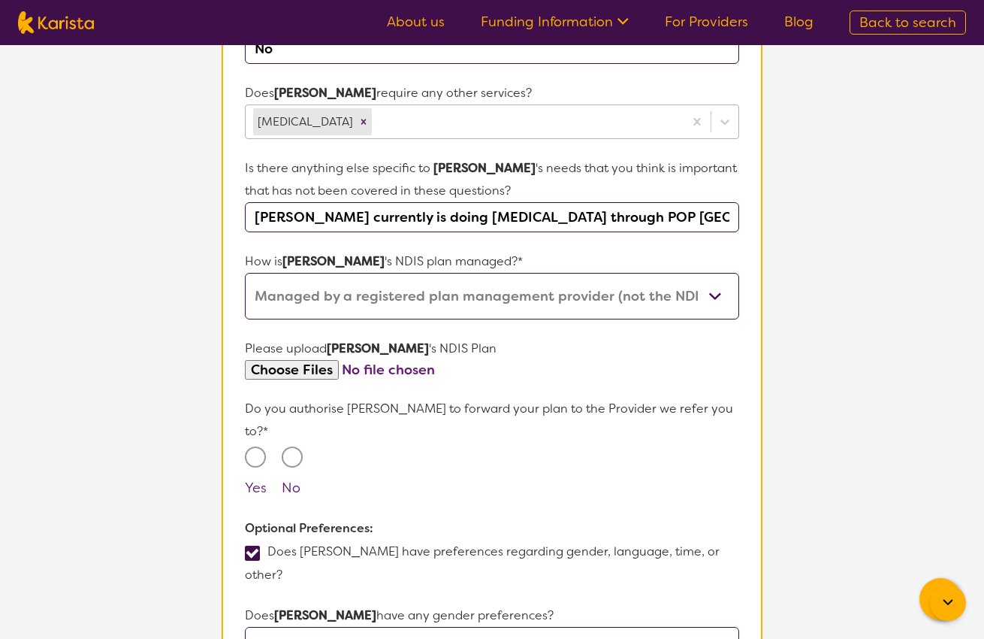
click at [252, 446] on input "Yes" at bounding box center [255, 456] width 21 height 21
radio input "true"
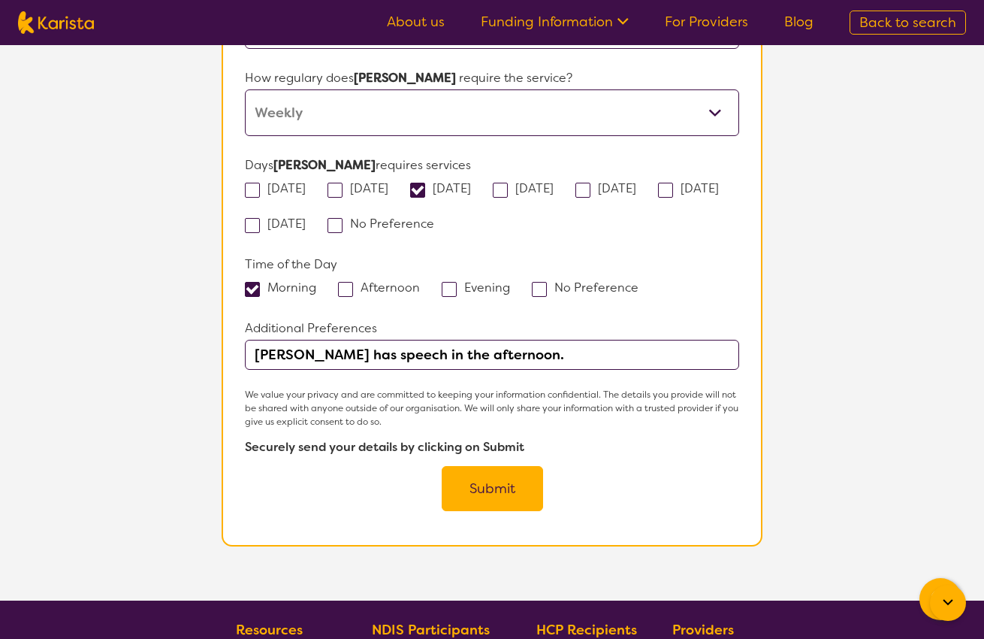
scroll to position [1416, 0]
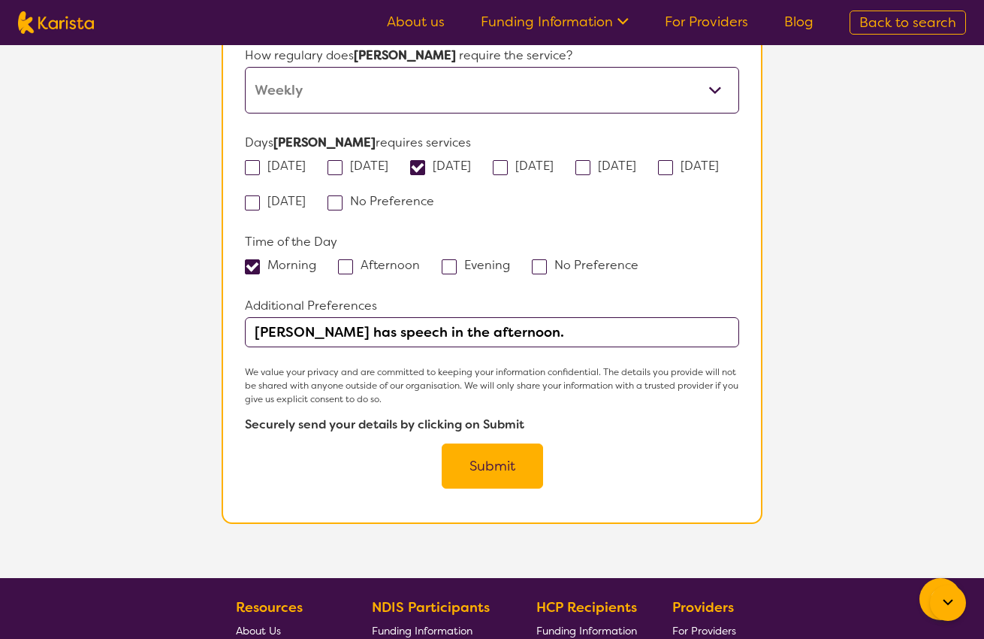
click at [489, 443] on button "Submit" at bounding box center [492, 465] width 101 height 45
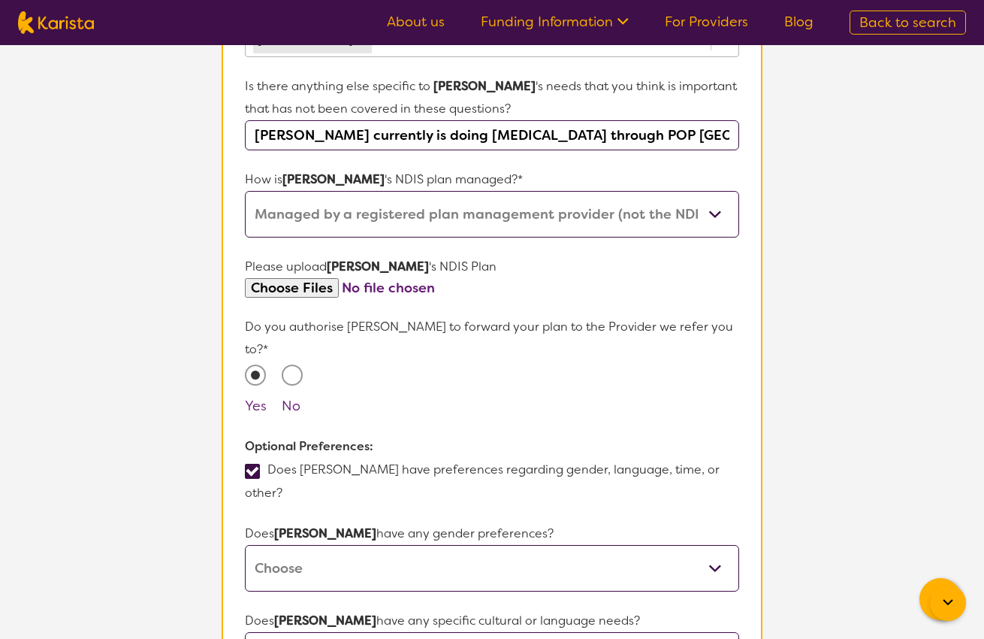
scroll to position [751, 0]
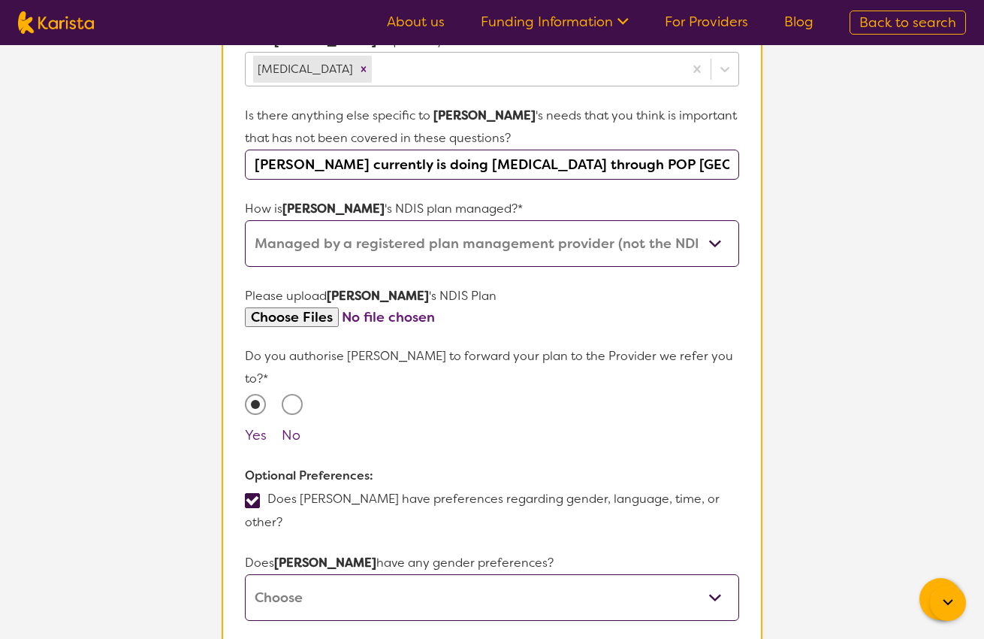
click at [252, 493] on span at bounding box center [252, 500] width 15 height 15
click at [283, 516] on input "Does [PERSON_NAME] have preferences regarding gender, language, time, or other?" at bounding box center [288, 521] width 10 height 10
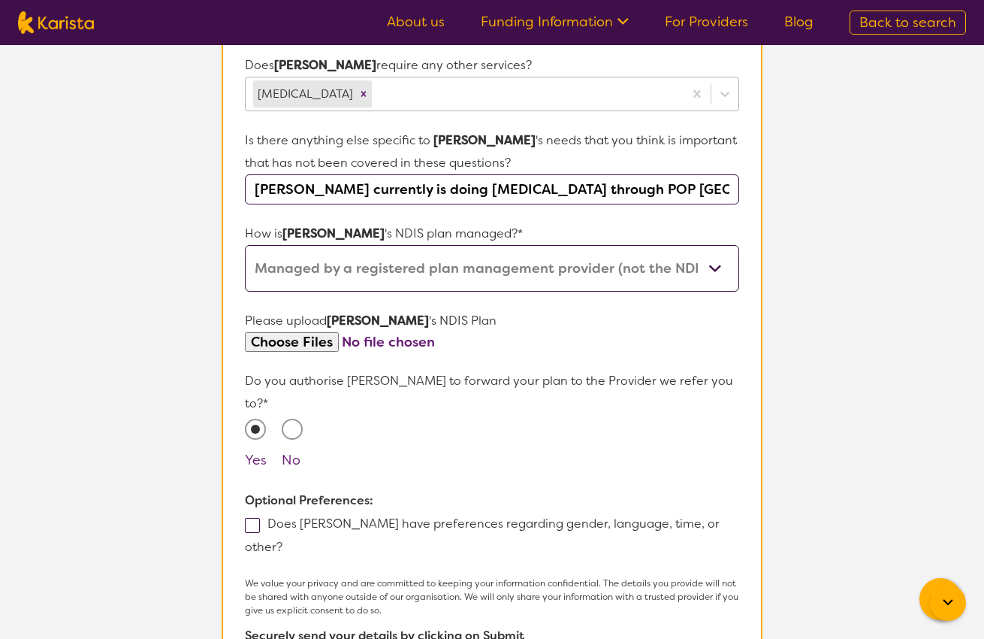
scroll to position [727, 0]
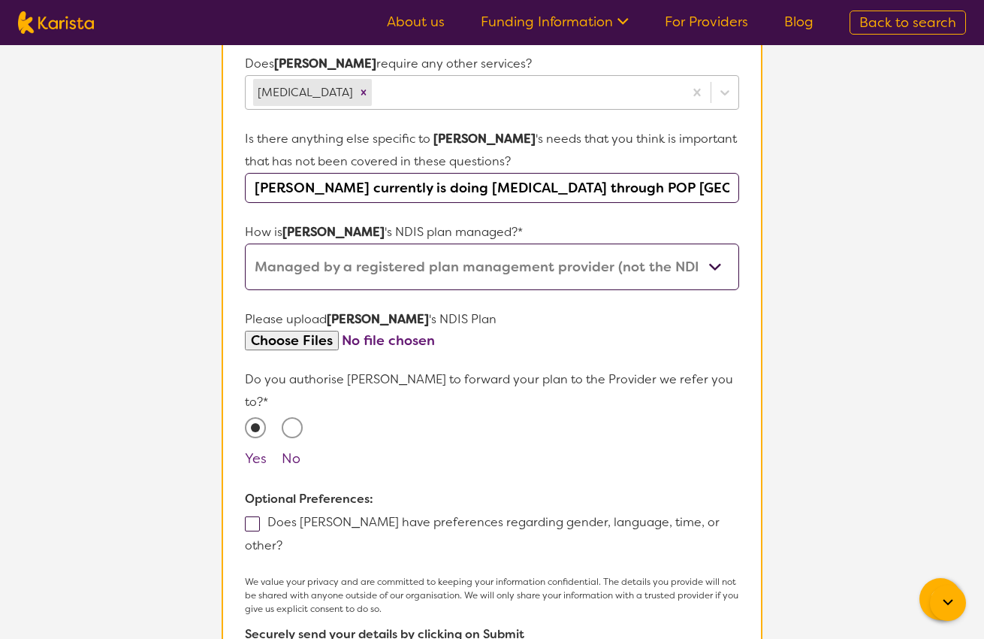
click at [255, 516] on span at bounding box center [252, 523] width 15 height 15
click at [283, 539] on input "Does [PERSON_NAME] have preferences regarding gender, language, time, or other?" at bounding box center [288, 544] width 10 height 10
checkbox input "true"
select select "[DEMOGRAPHIC_DATA]"
select select "Weekly"
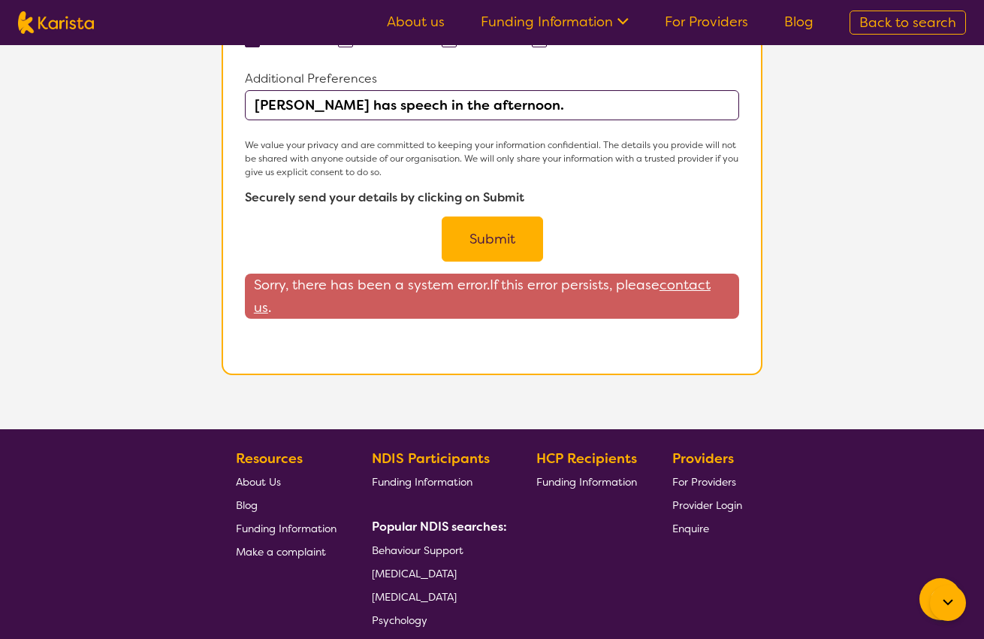
scroll to position [1614, 0]
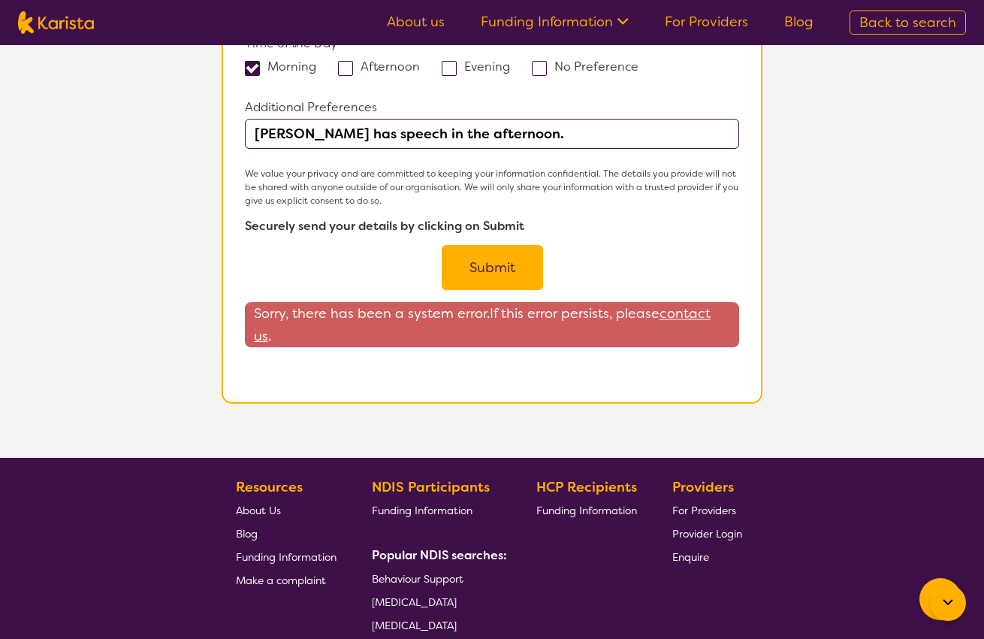
click at [525, 245] on button "Submit" at bounding box center [492, 267] width 101 height 45
click at [521, 245] on button "Submit" at bounding box center [492, 267] width 101 height 45
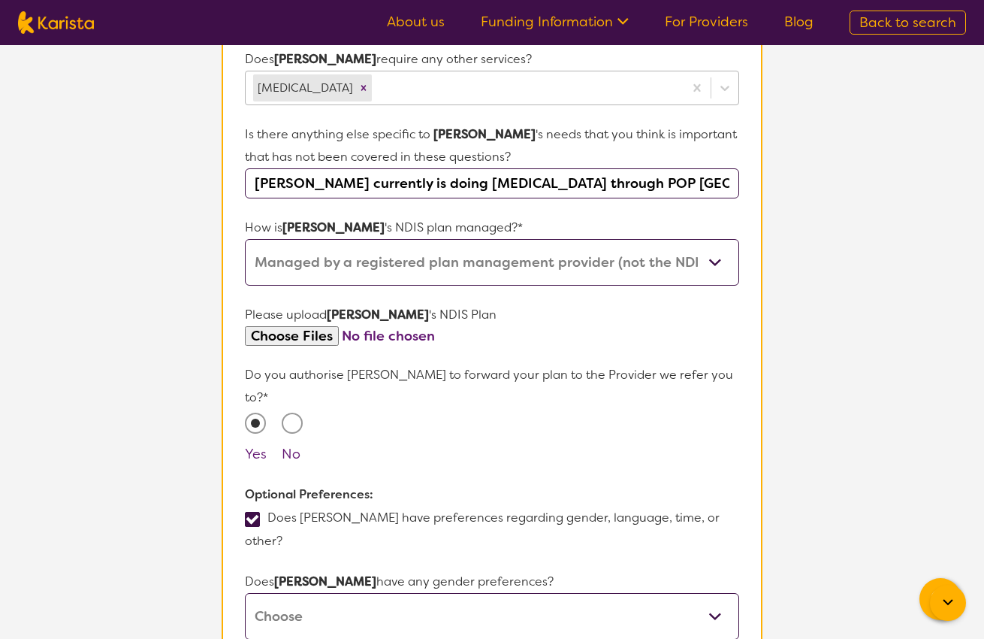
scroll to position [733, 0]
click at [541, 325] on input "file" at bounding box center [492, 335] width 494 height 20
click at [314, 325] on input "file" at bounding box center [492, 335] width 494 height 20
click at [301, 325] on input "file" at bounding box center [492, 335] width 494 height 20
type input "C:\fakepath\Plan_Managed_Funding_Statement_20251001143359293 (dragged).pdf"
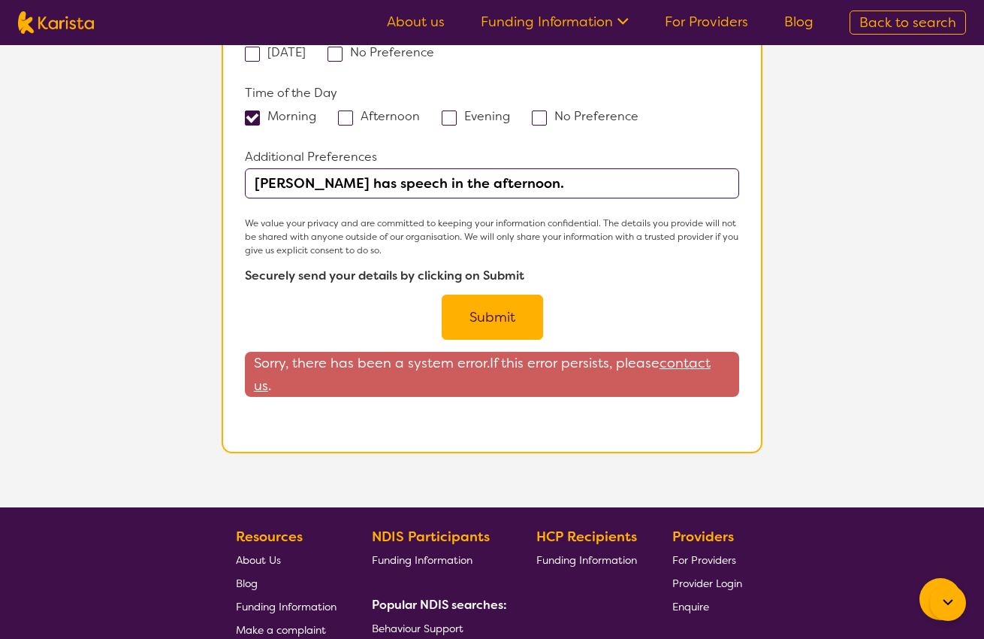
scroll to position [1579, 0]
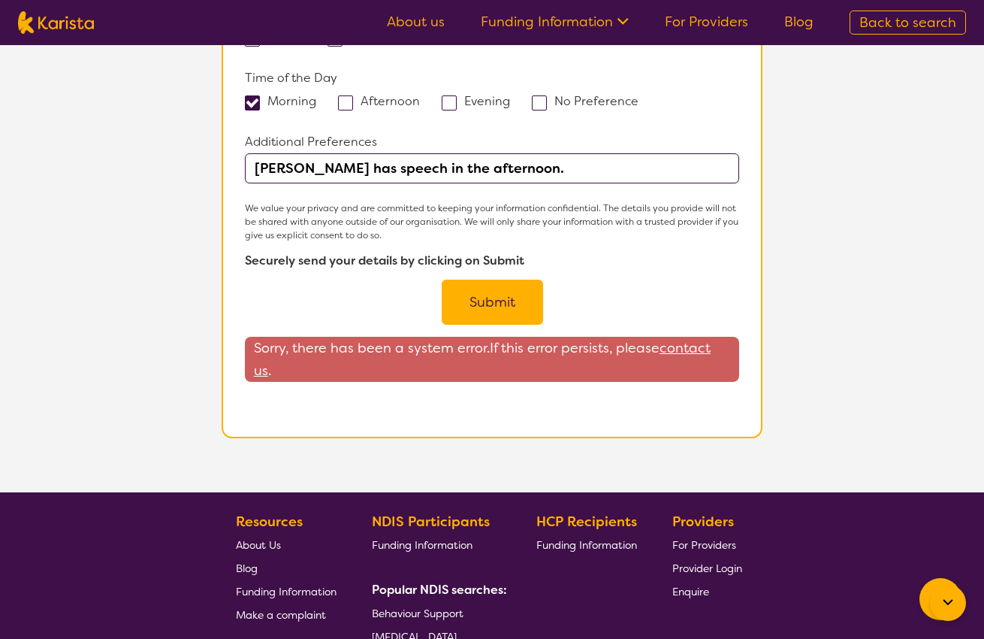
click at [475, 280] on button "Submit" at bounding box center [492, 302] width 101 height 45
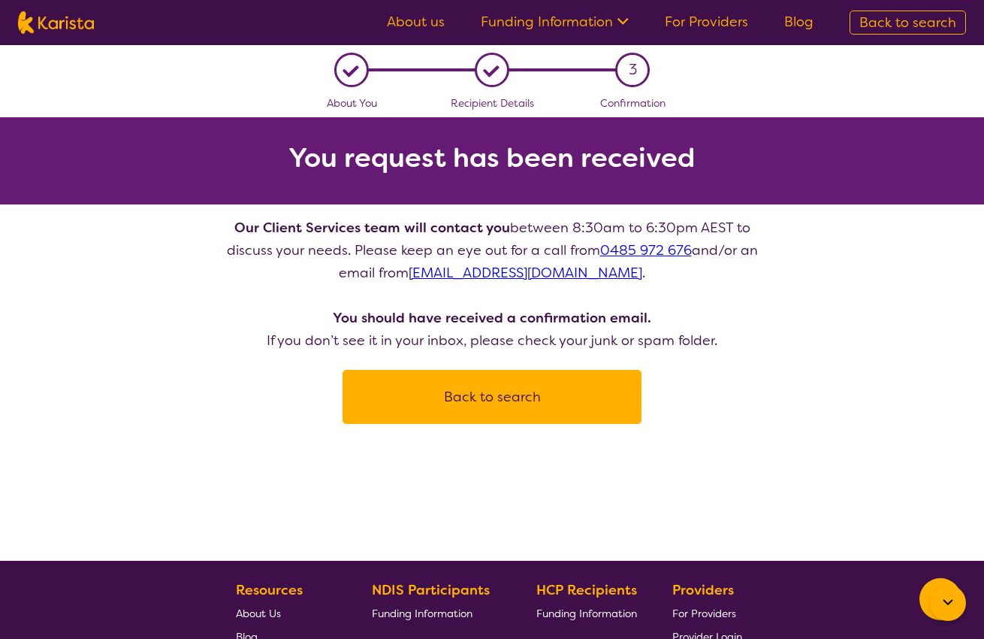
click at [561, 21] on link "Funding Information" at bounding box center [555, 22] width 148 height 18
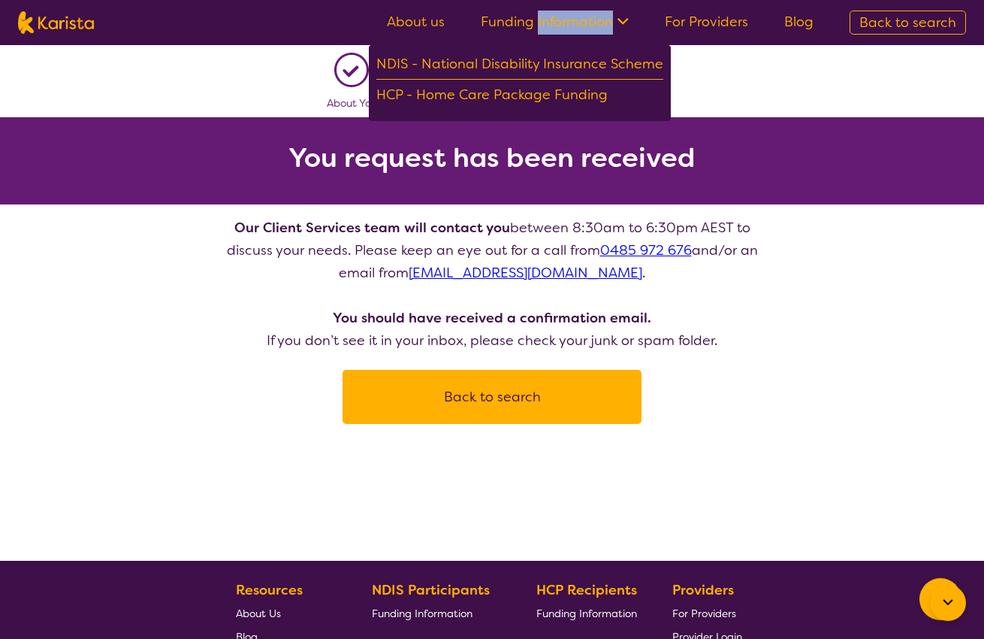
click at [561, 21] on link "Funding Information" at bounding box center [555, 22] width 148 height 18
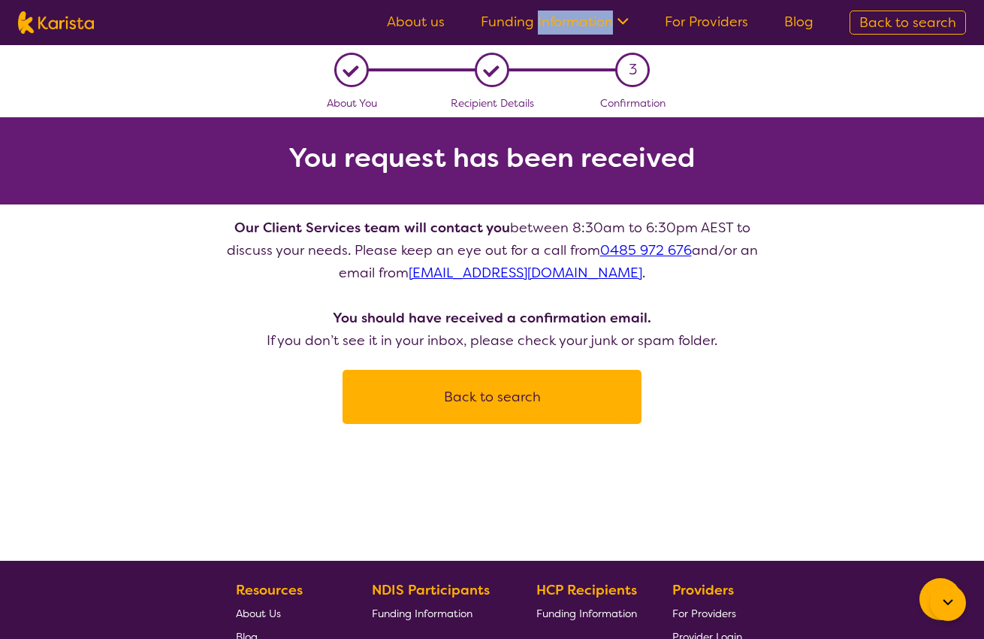
click at [435, 22] on link "About us" at bounding box center [416, 22] width 58 height 18
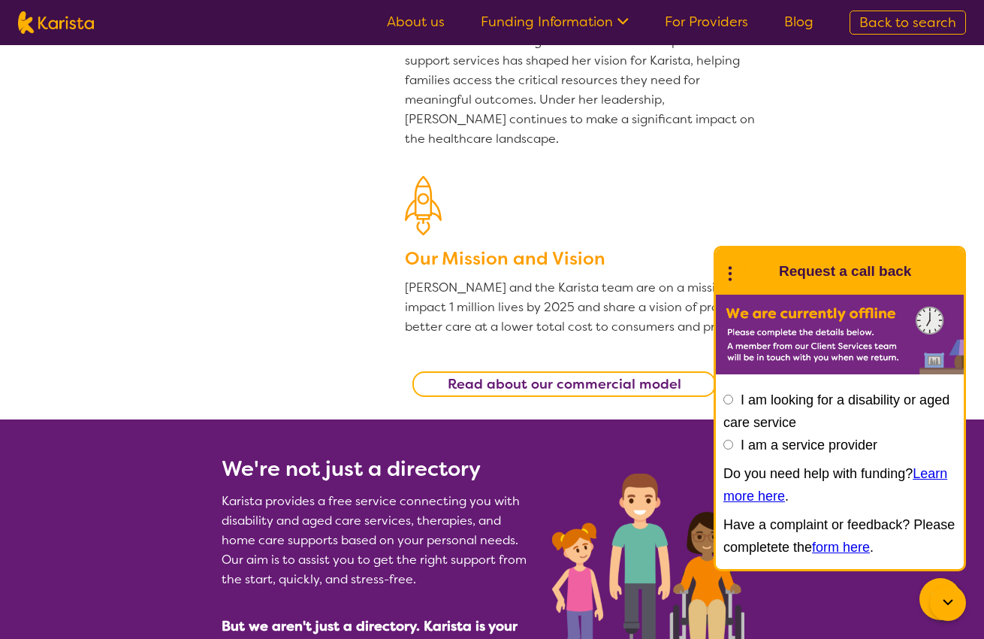
scroll to position [273, 0]
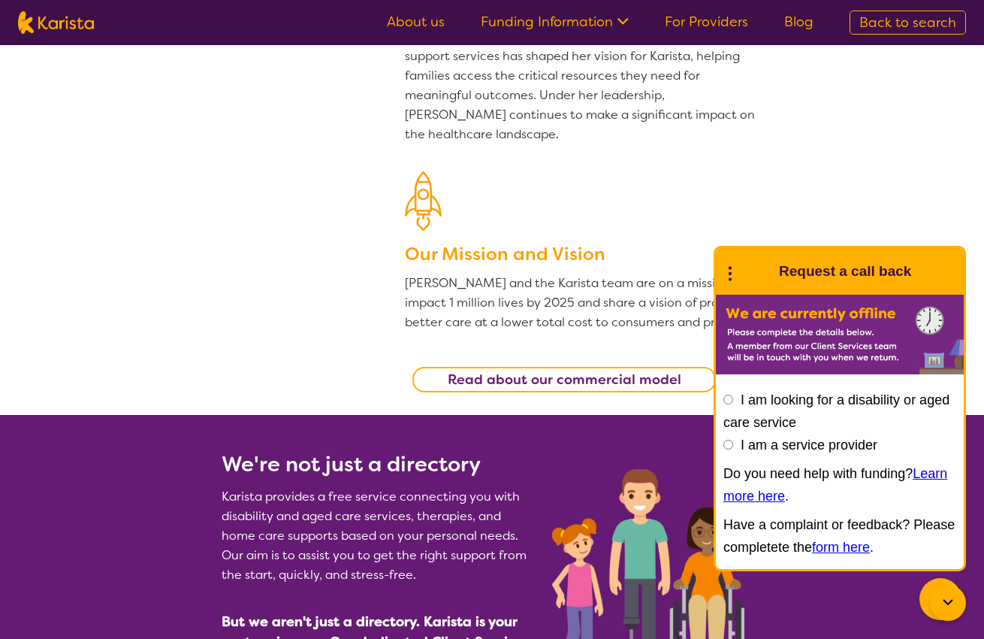
click at [727, 275] on icon at bounding box center [731, 271] width 20 height 23
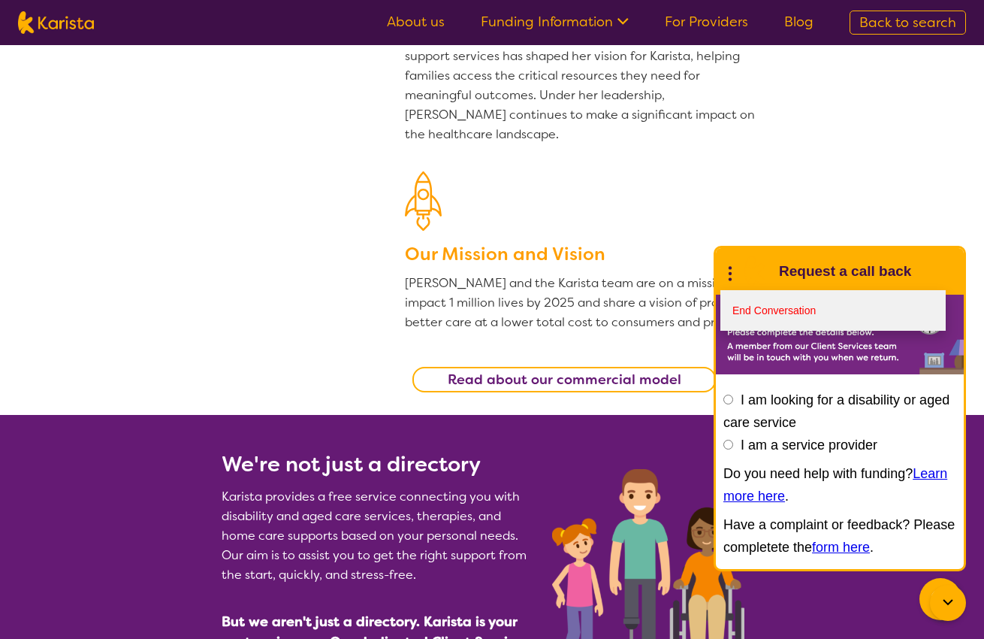
click at [748, 297] on link "End Conversation" at bounding box center [833, 310] width 225 height 41
